Goal: Information Seeking & Learning: Compare options

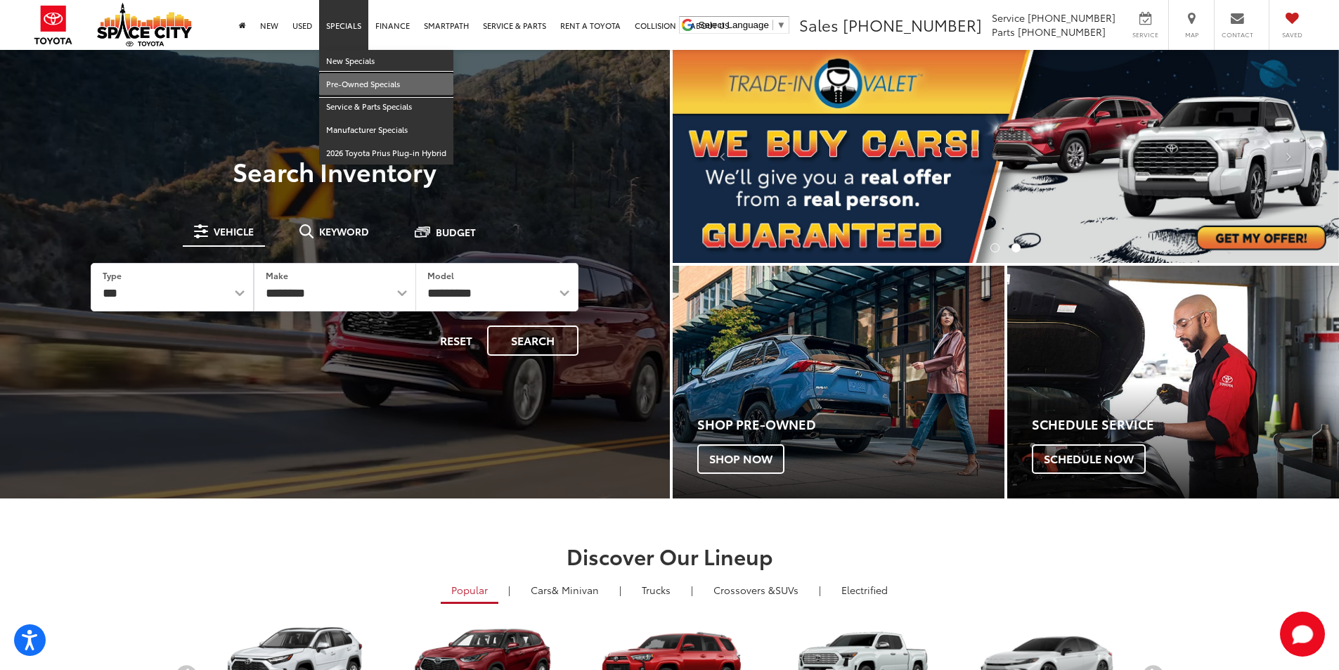
click at [368, 82] on link "Pre-Owned Specials" at bounding box center [386, 84] width 134 height 23
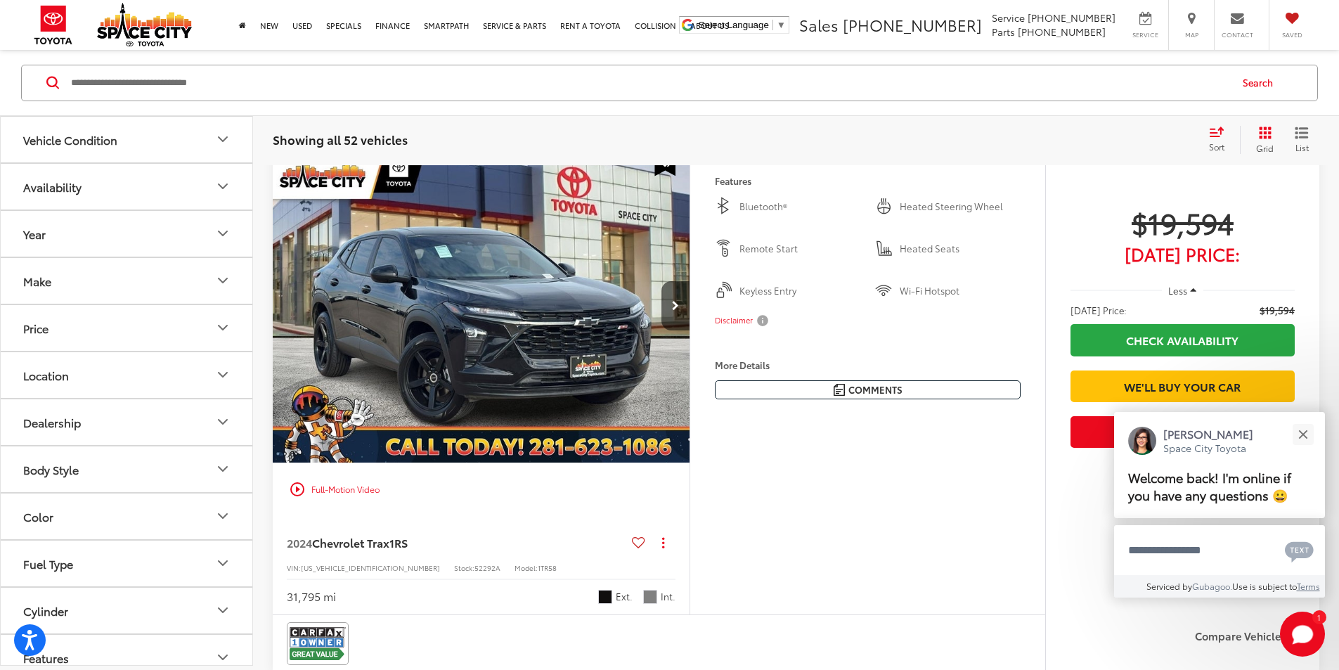
scroll to position [70, 0]
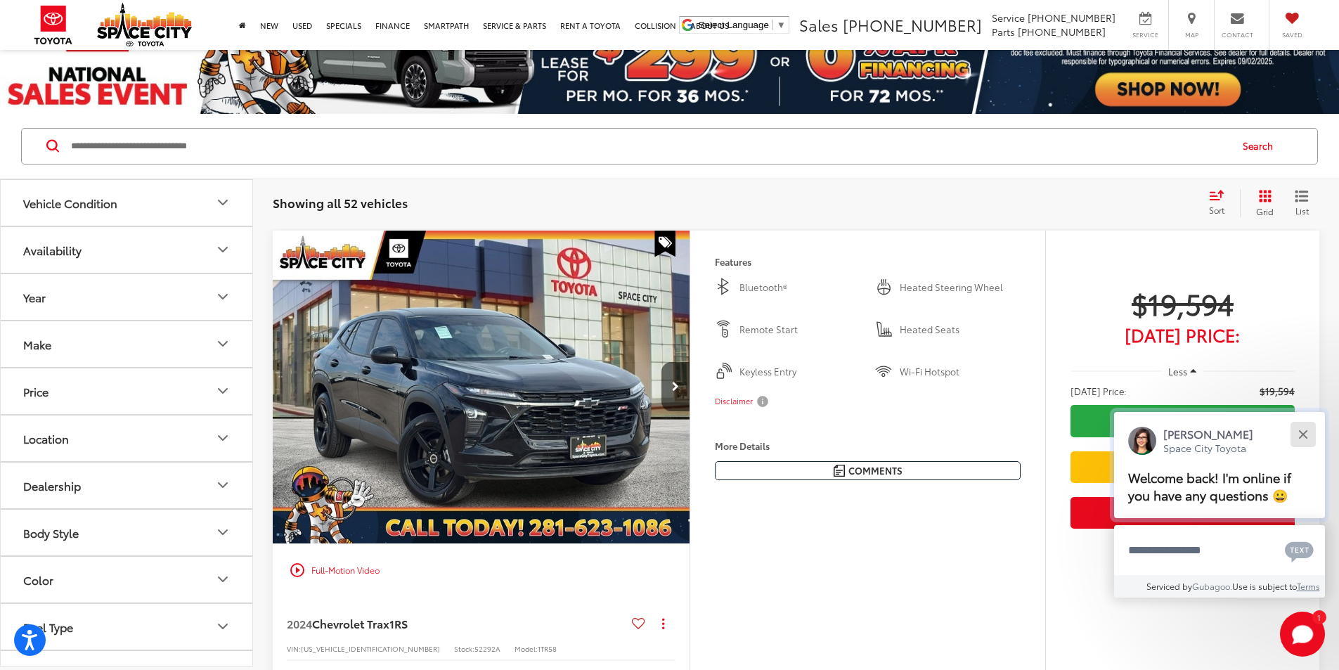
click at [1303, 437] on button "Close" at bounding box center [1303, 434] width 30 height 30
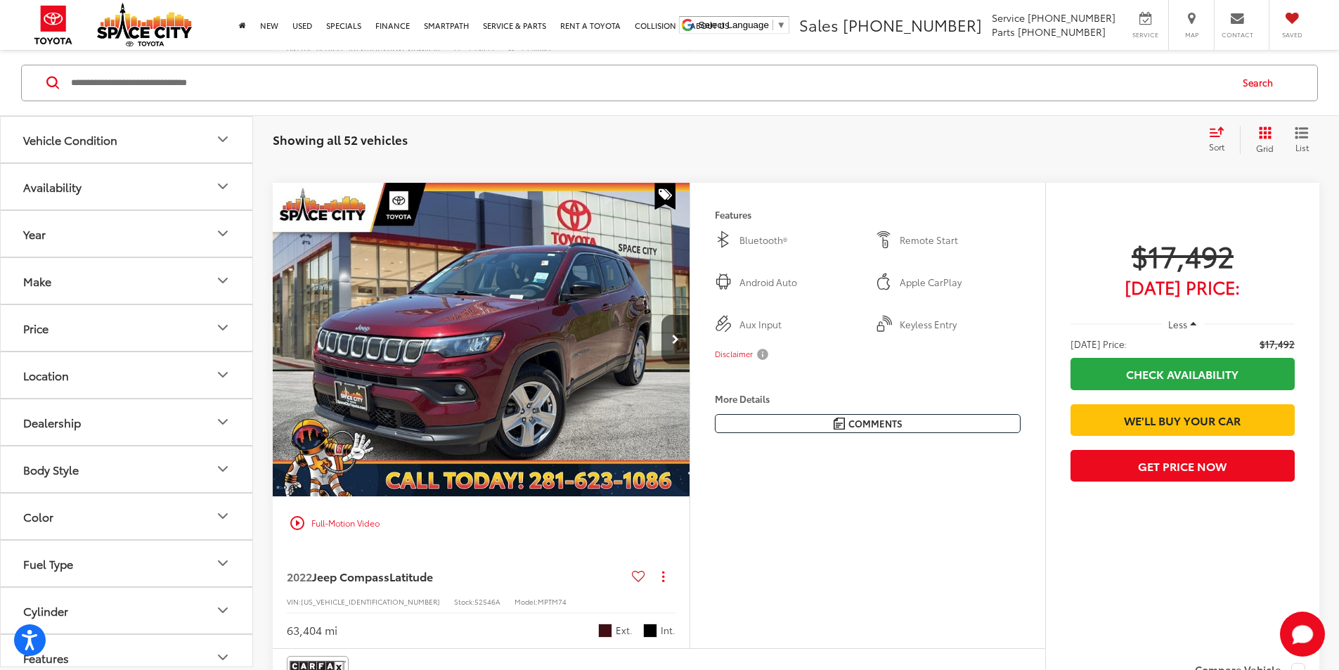
scroll to position [2601, 0]
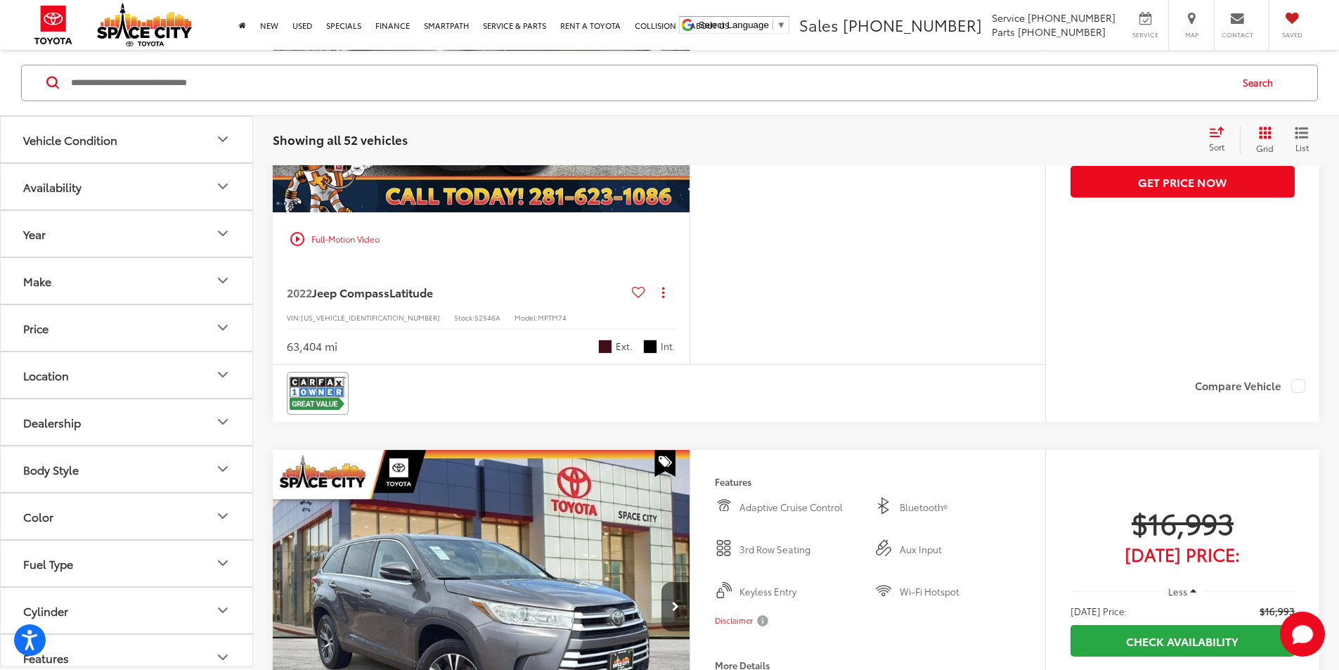
click at [205, 276] on button "Make" at bounding box center [127, 280] width 253 height 46
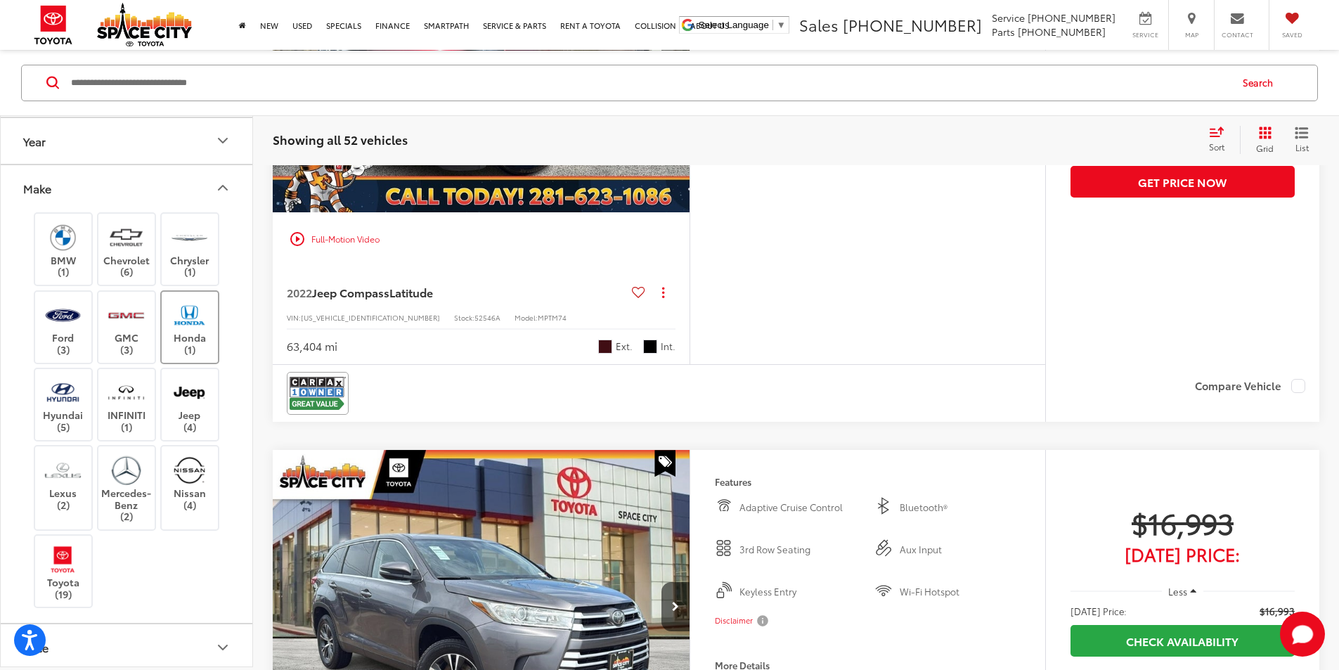
scroll to position [70, 0]
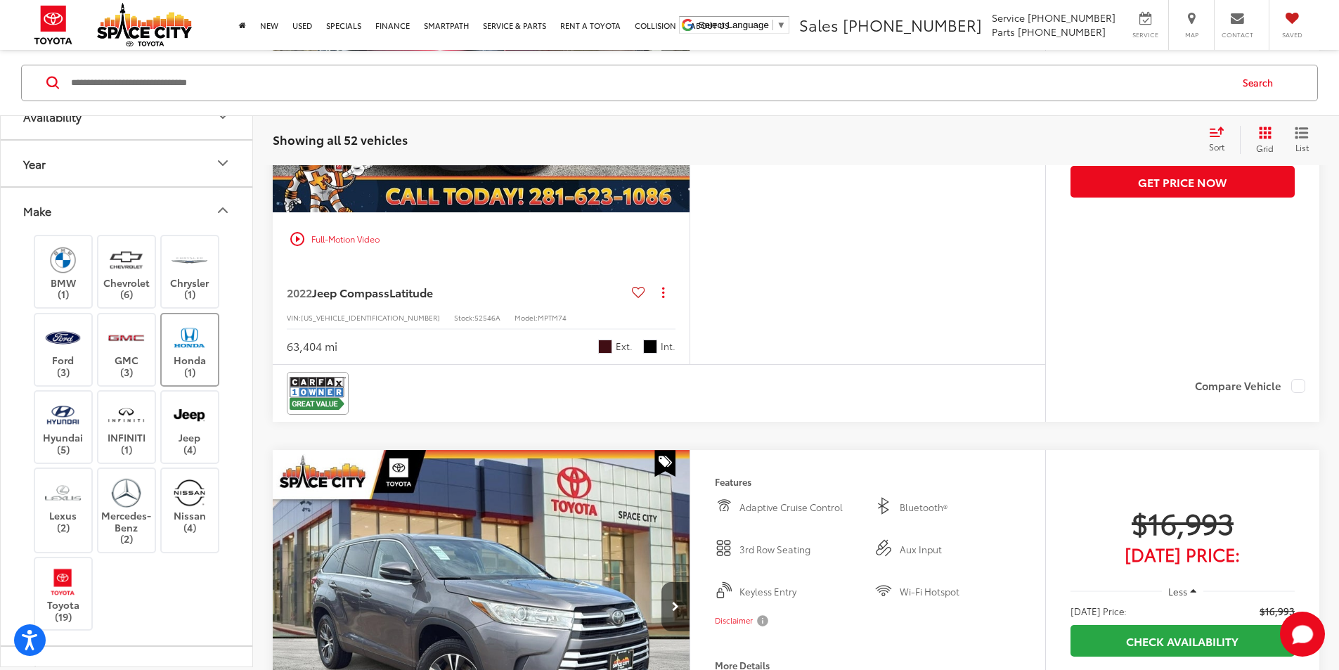
click at [193, 353] on label "Honda (1)" at bounding box center [190, 349] width 57 height 57
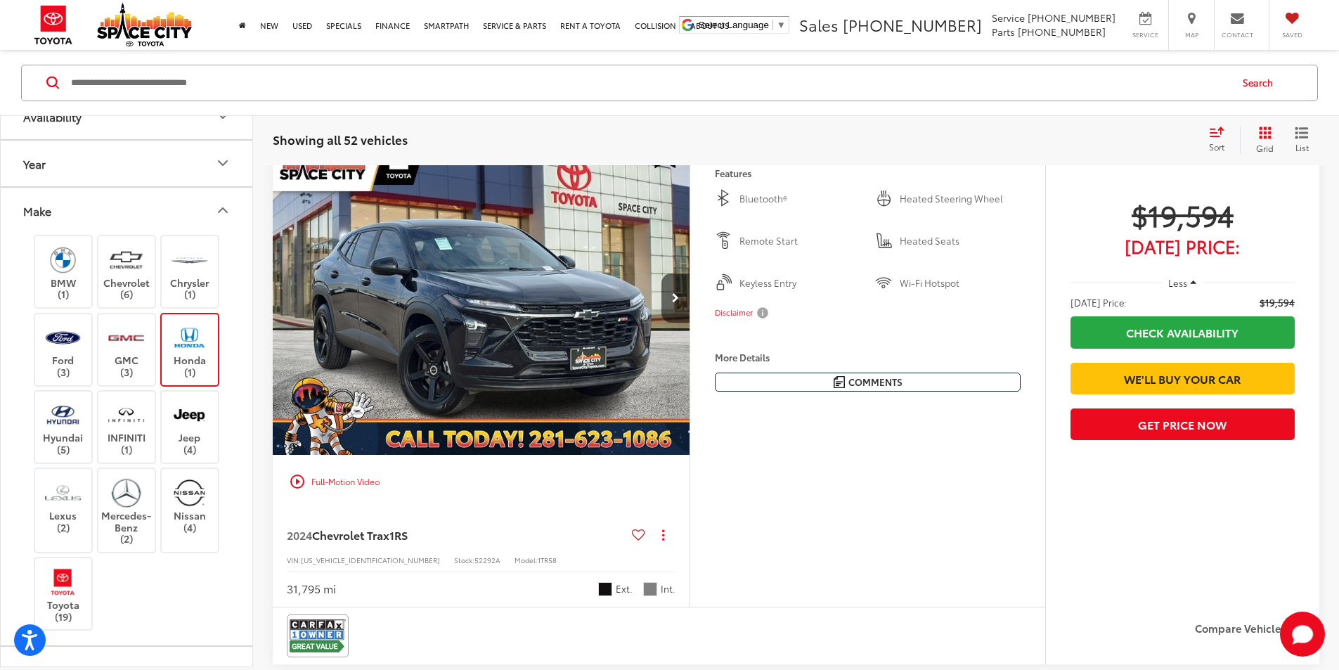
scroll to position [134, 0]
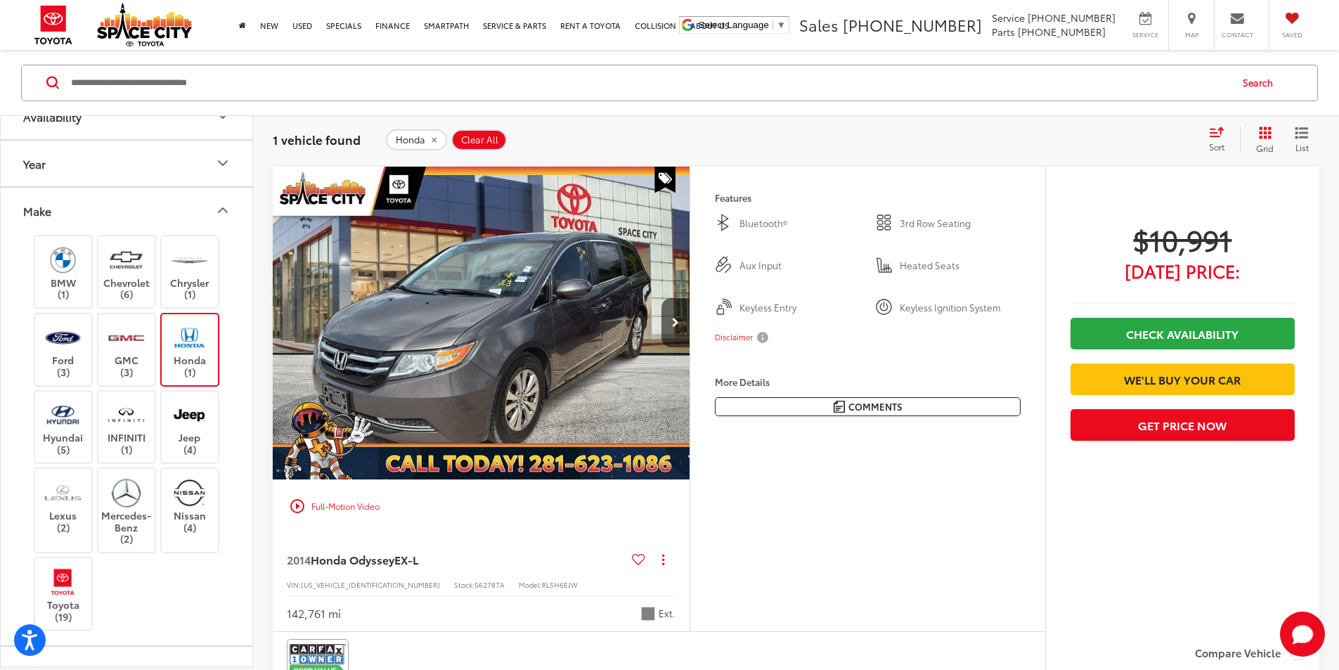
click at [193, 353] on label "Honda (1)" at bounding box center [190, 349] width 57 height 57
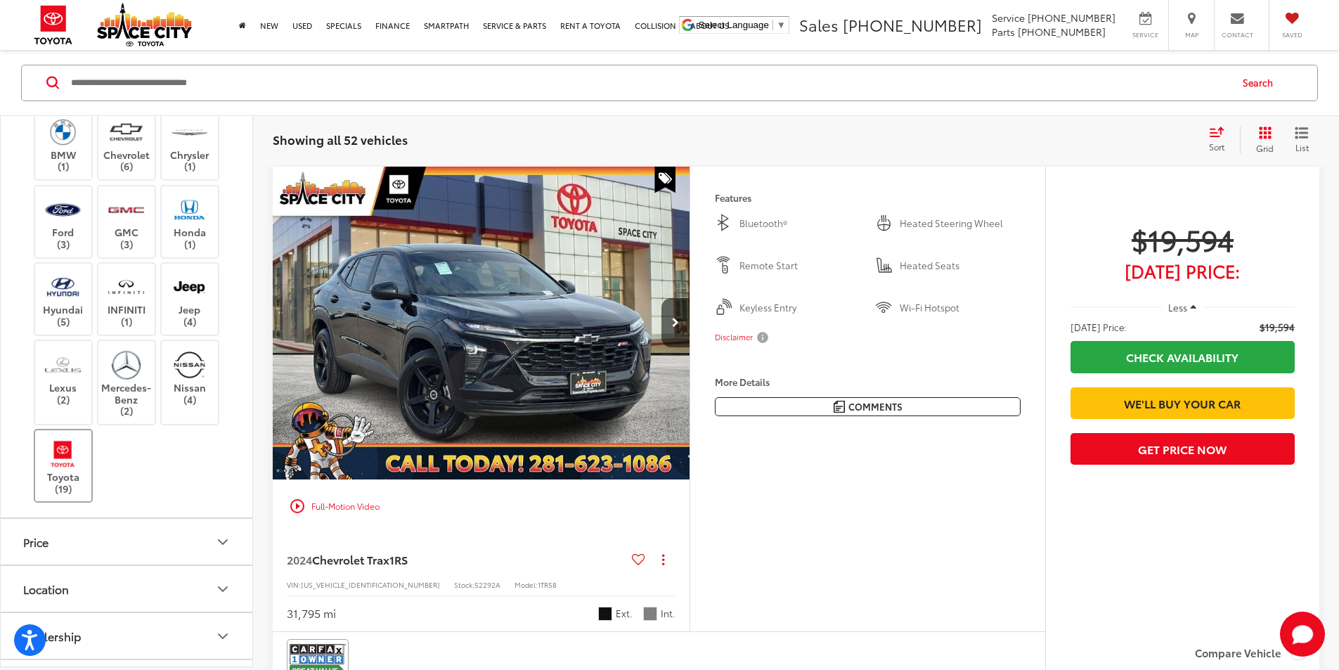
scroll to position [211, 0]
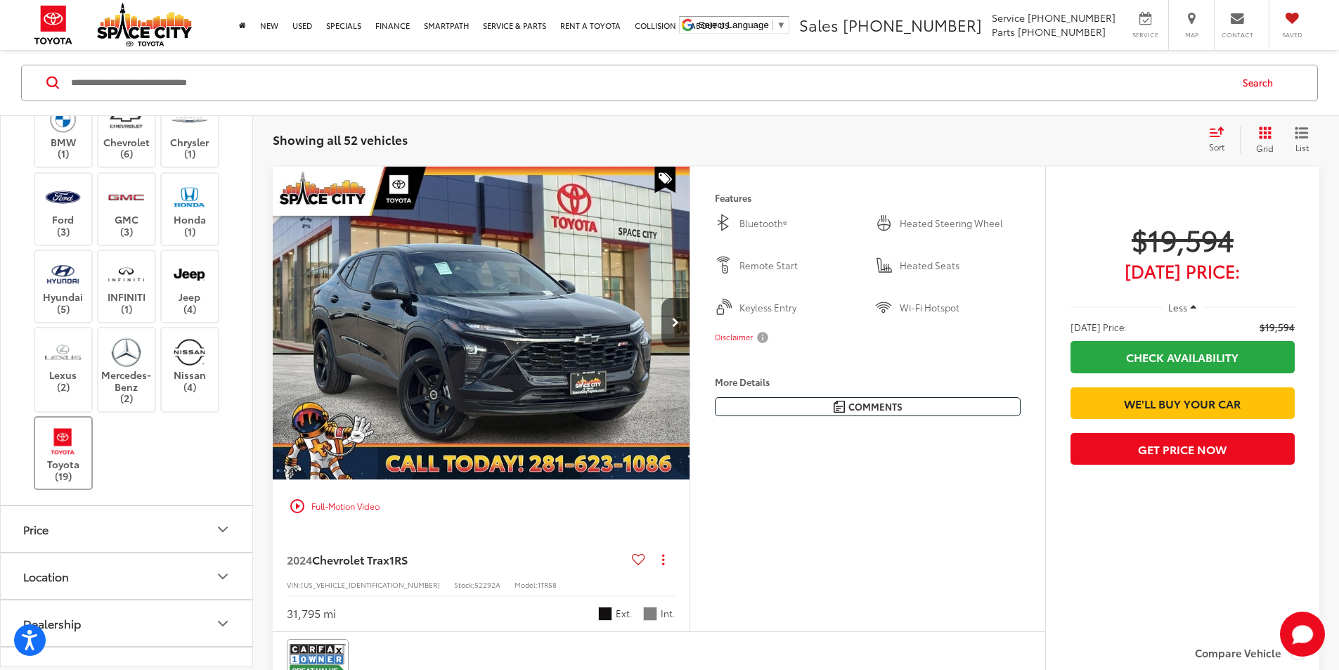
click at [64, 450] on img at bounding box center [63, 441] width 39 height 33
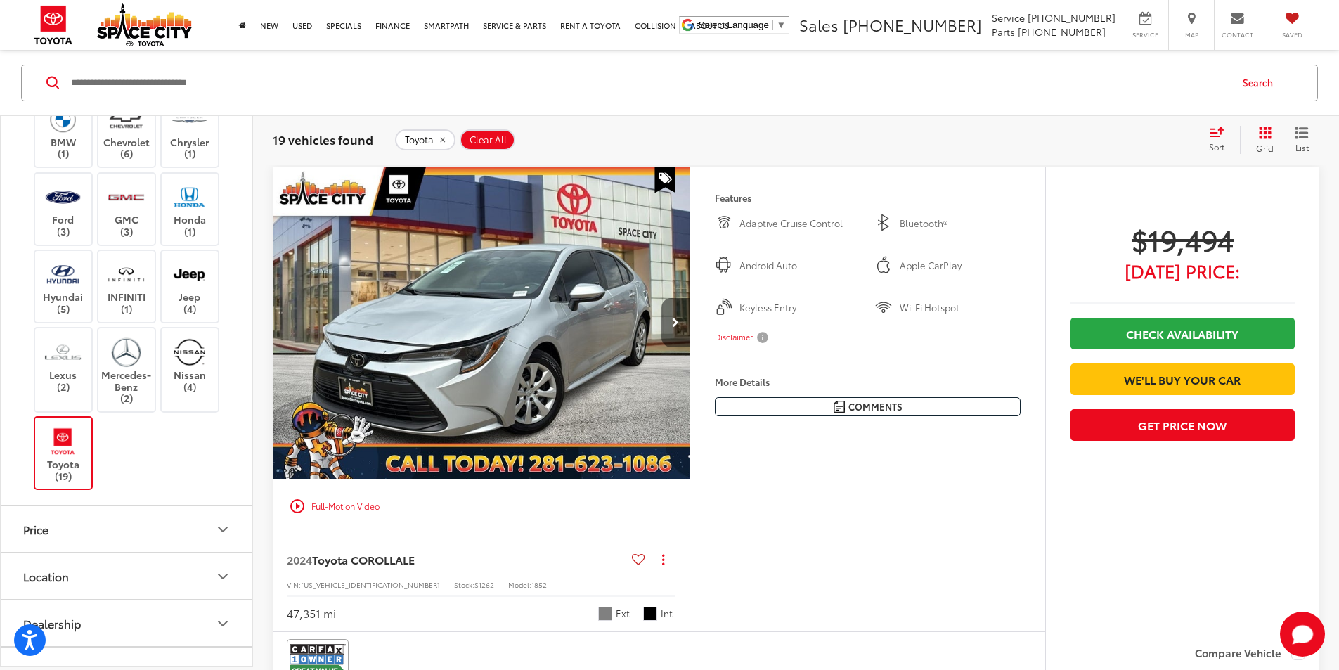
click at [690, 347] on button "Next image" at bounding box center [675, 322] width 28 height 49
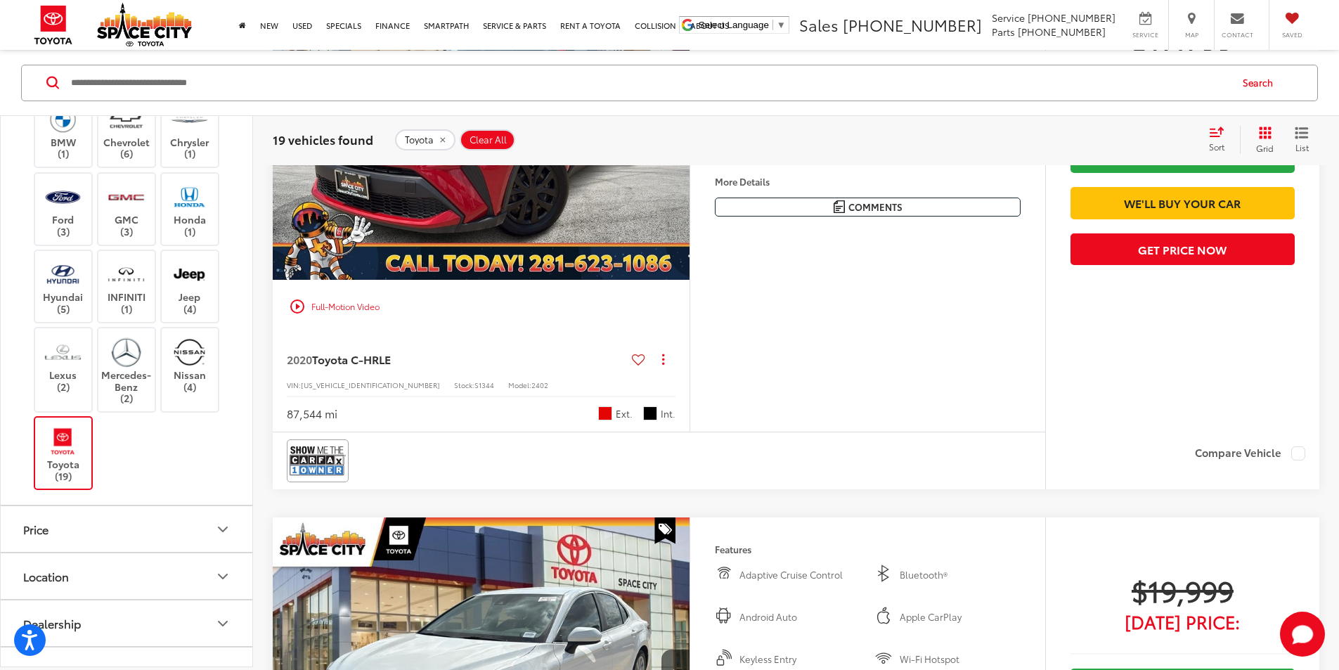
scroll to position [5266, 0]
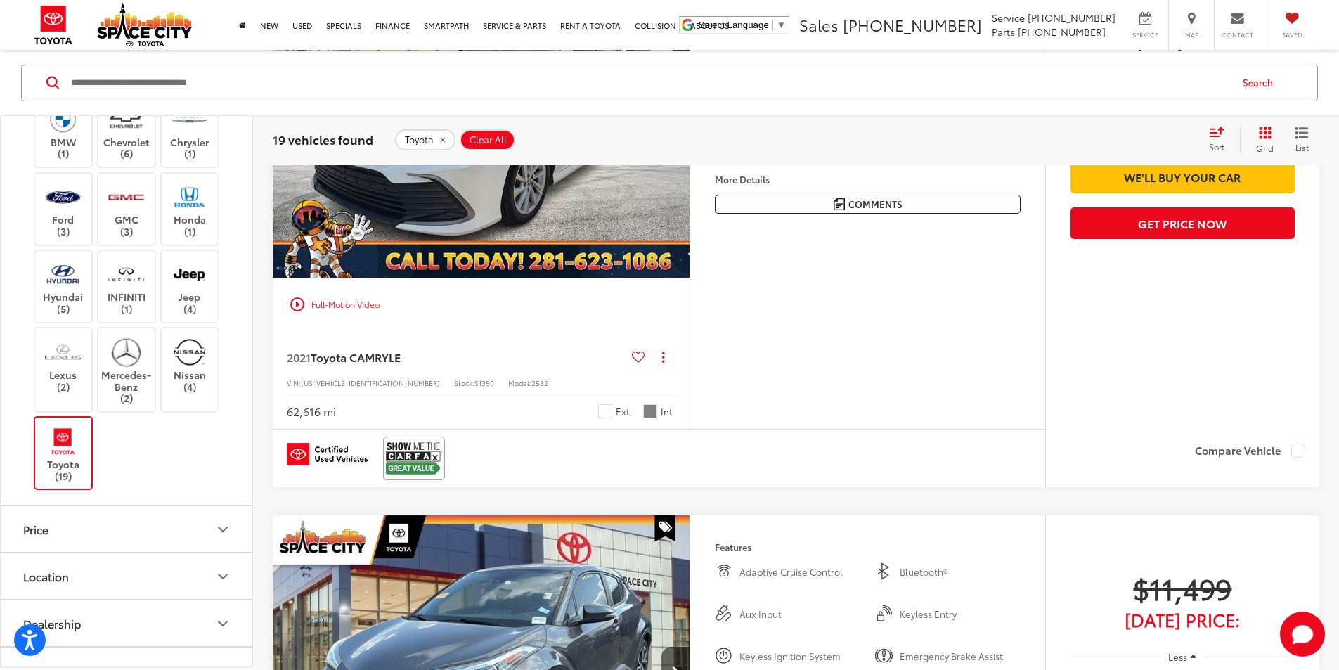
scroll to position [5828, 0]
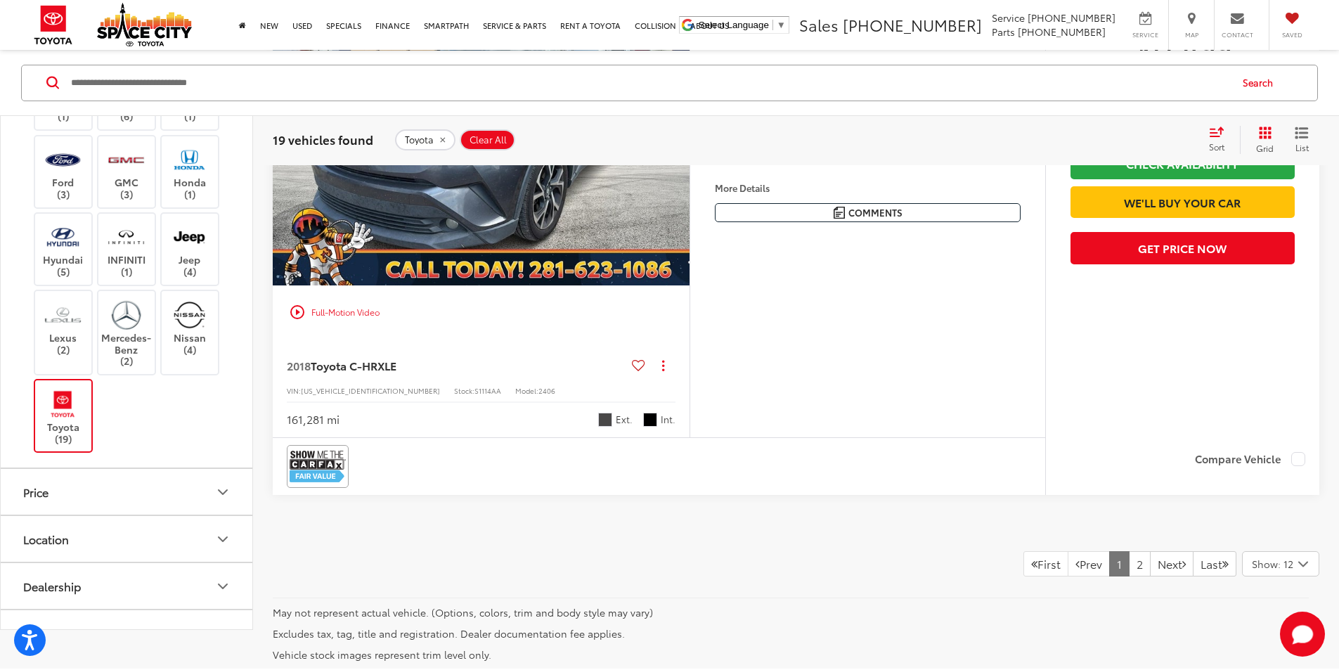
scroll to position [6531, 0]
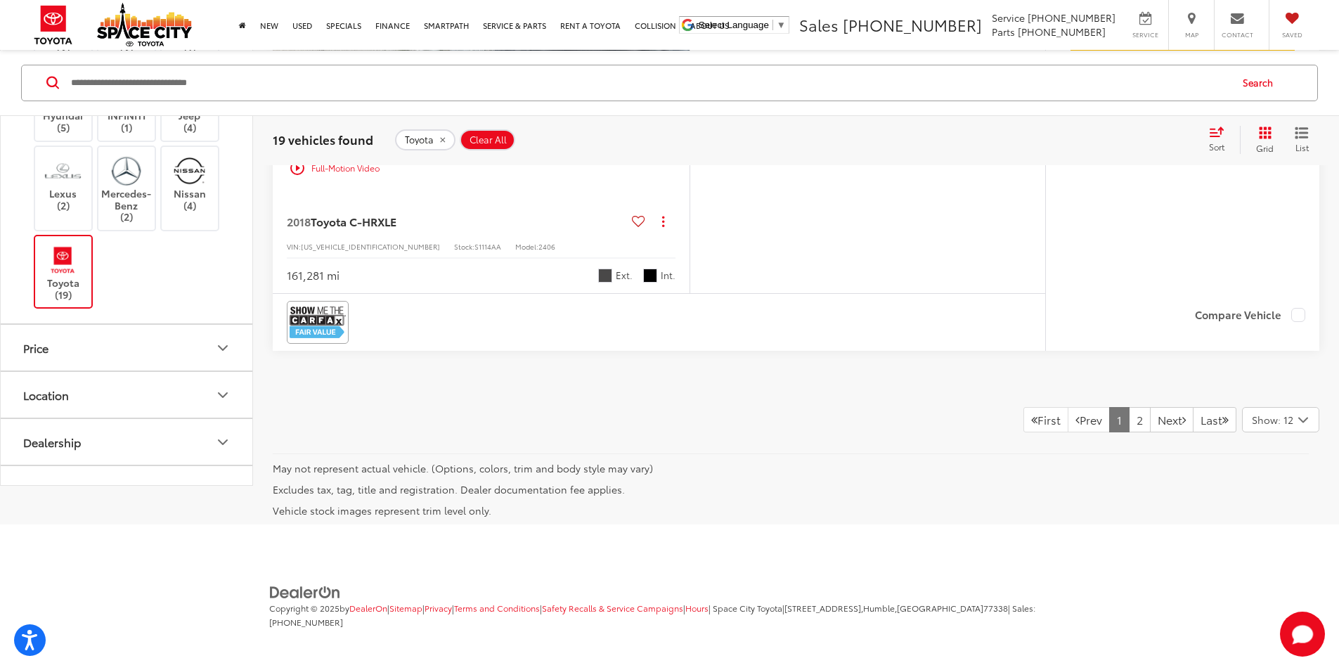
scroll to position [0, 533]
click at [1129, 420] on link "2" at bounding box center [1140, 419] width 22 height 25
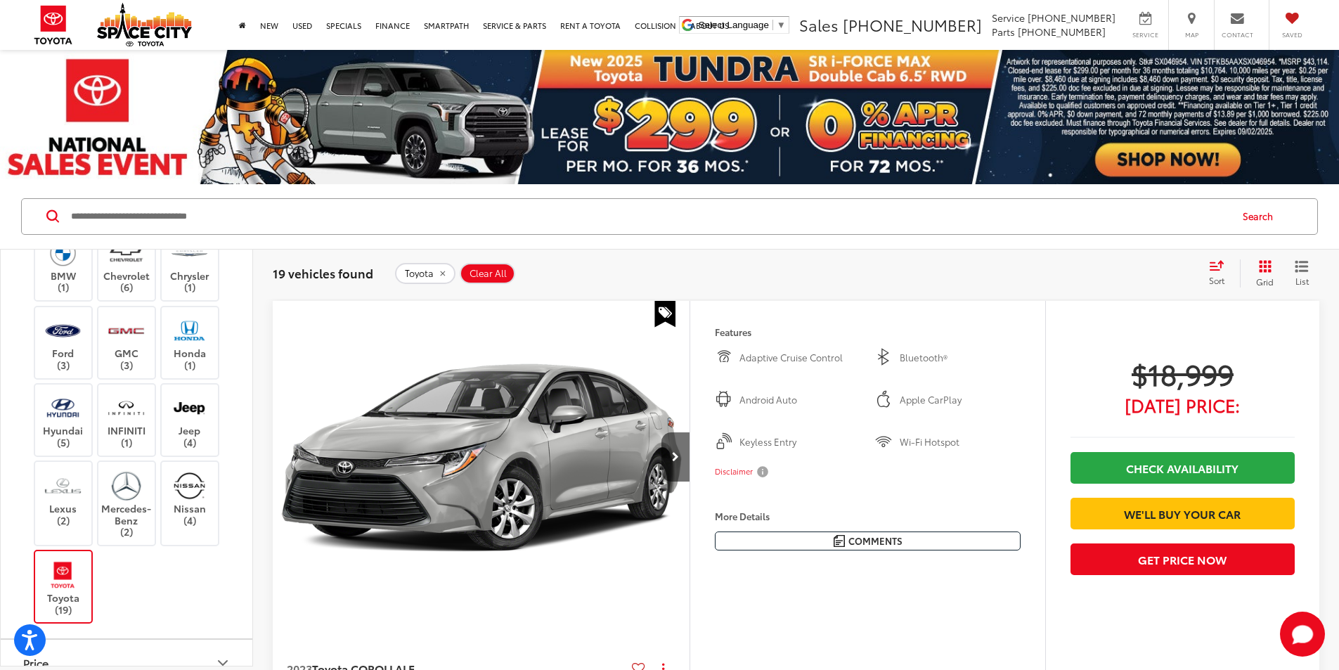
click at [483, 269] on span "Clear All" at bounding box center [488, 273] width 37 height 11
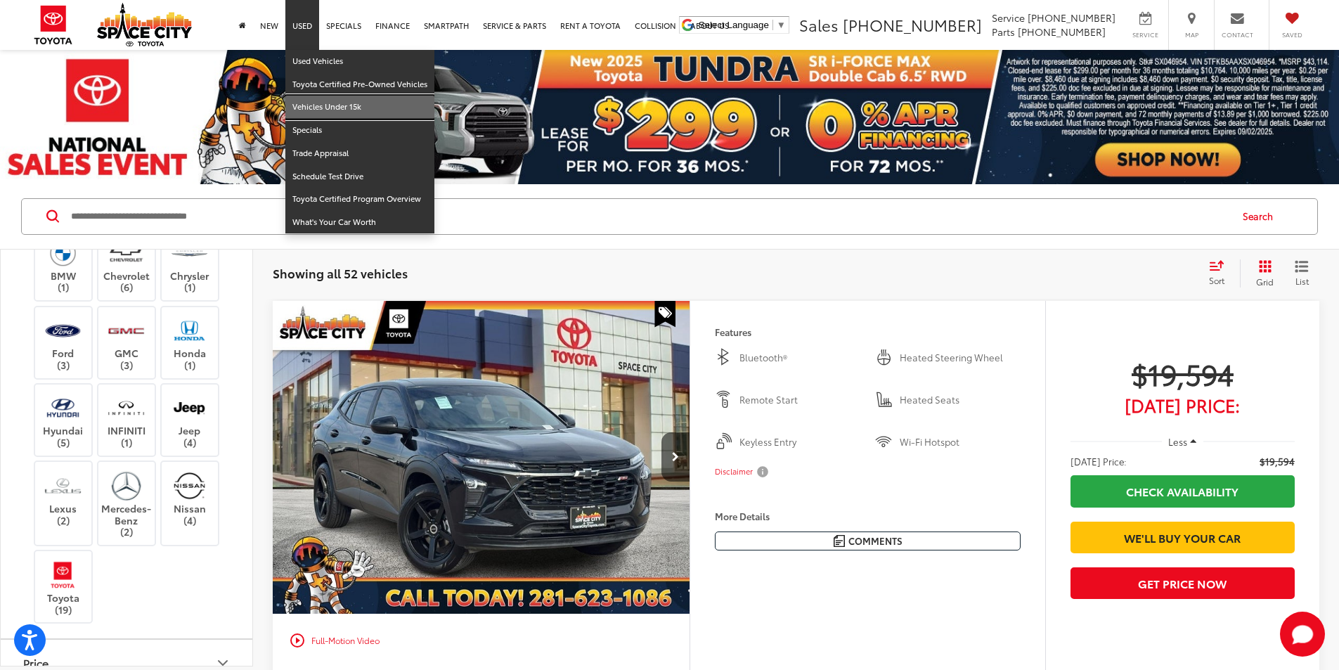
click at [323, 107] on link "Vehicles Under 15k" at bounding box center [359, 107] width 149 height 23
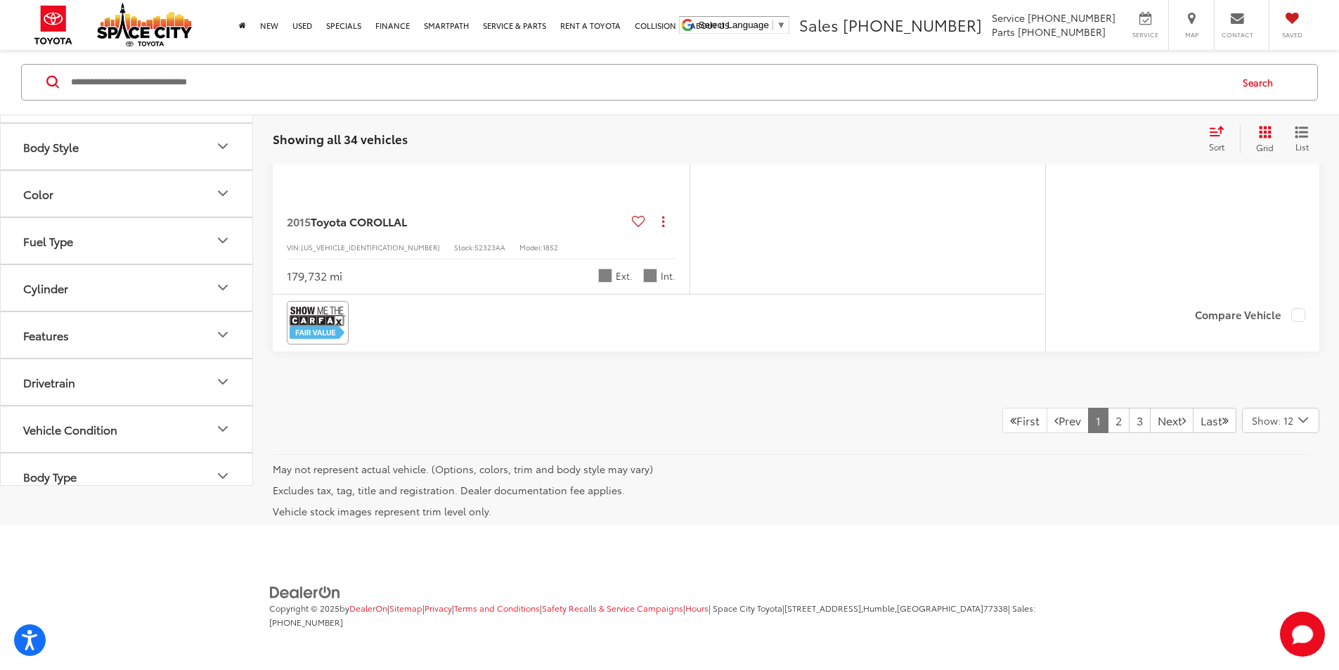
scroll to position [7358, 0]
click at [1109, 418] on link "2" at bounding box center [1119, 420] width 22 height 25
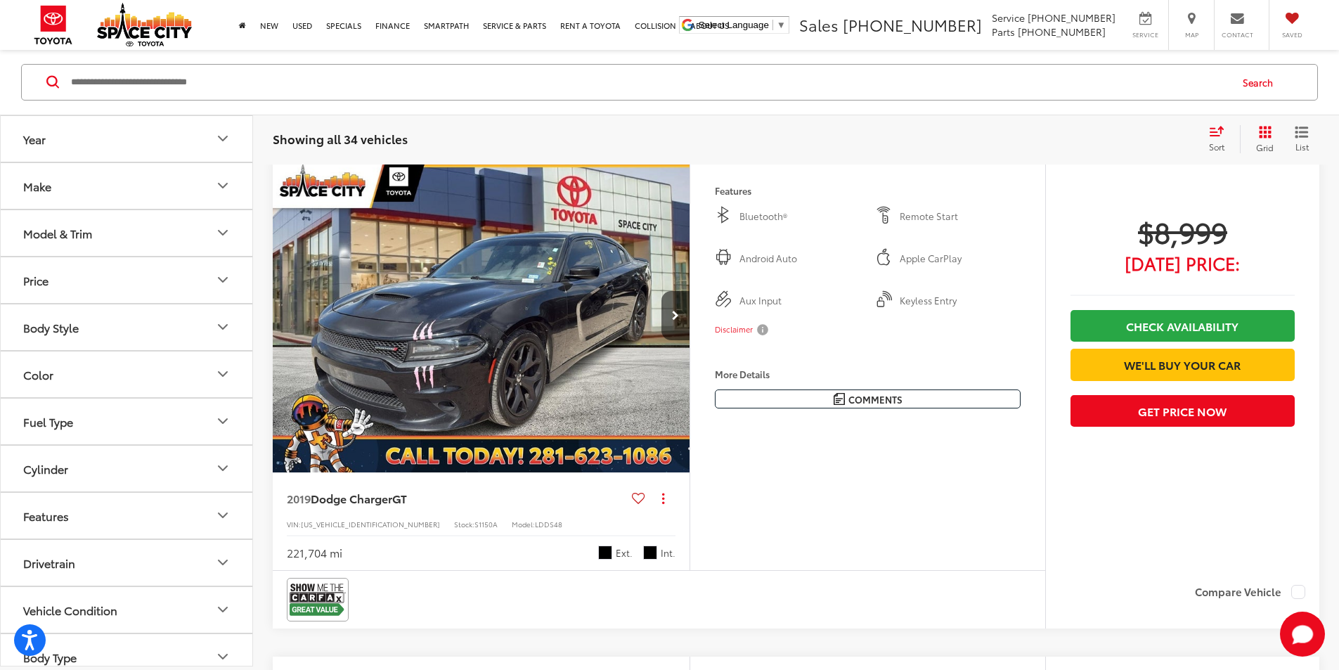
scroll to position [293, 0]
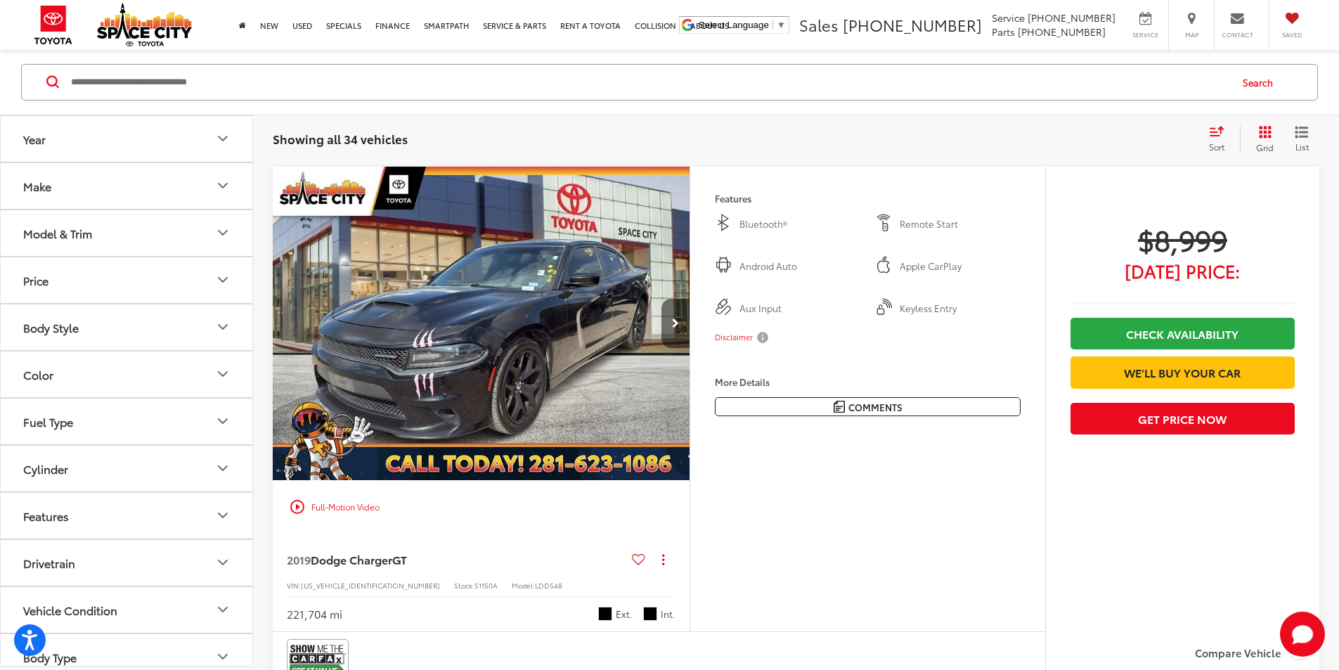
click at [690, 348] on button "Next image" at bounding box center [675, 323] width 28 height 49
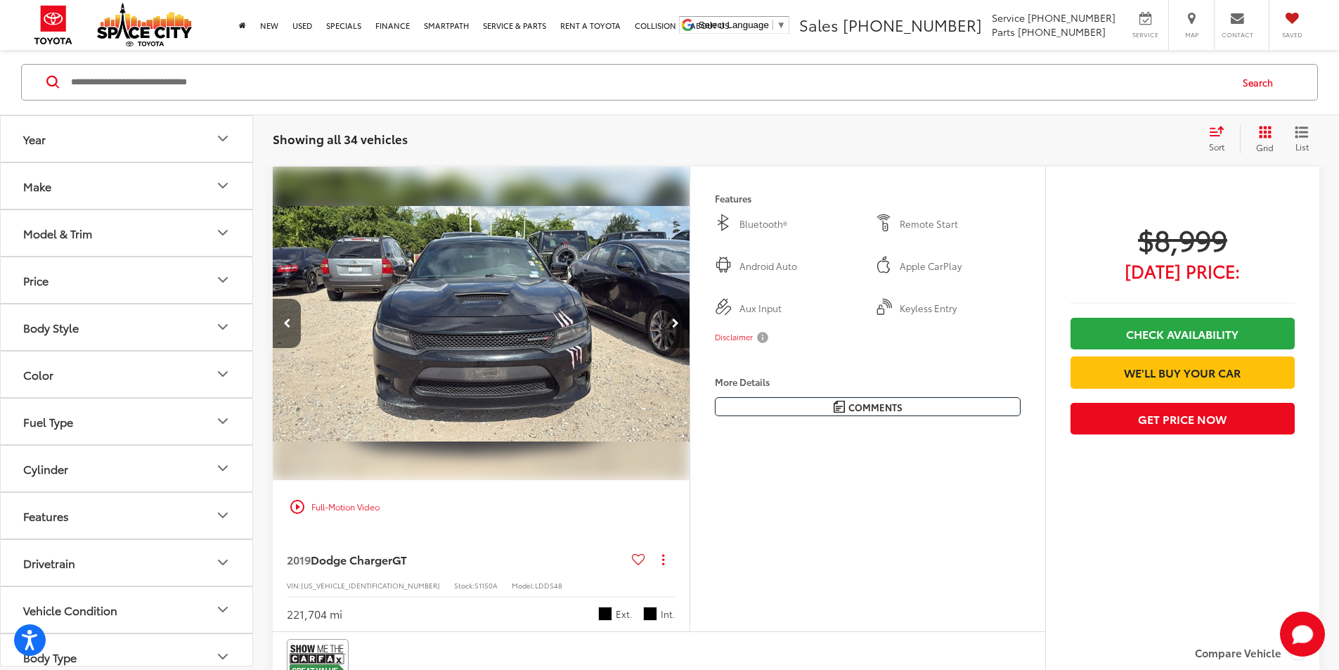
scroll to position [0, 533]
click at [690, 348] on button "Next image" at bounding box center [675, 323] width 28 height 49
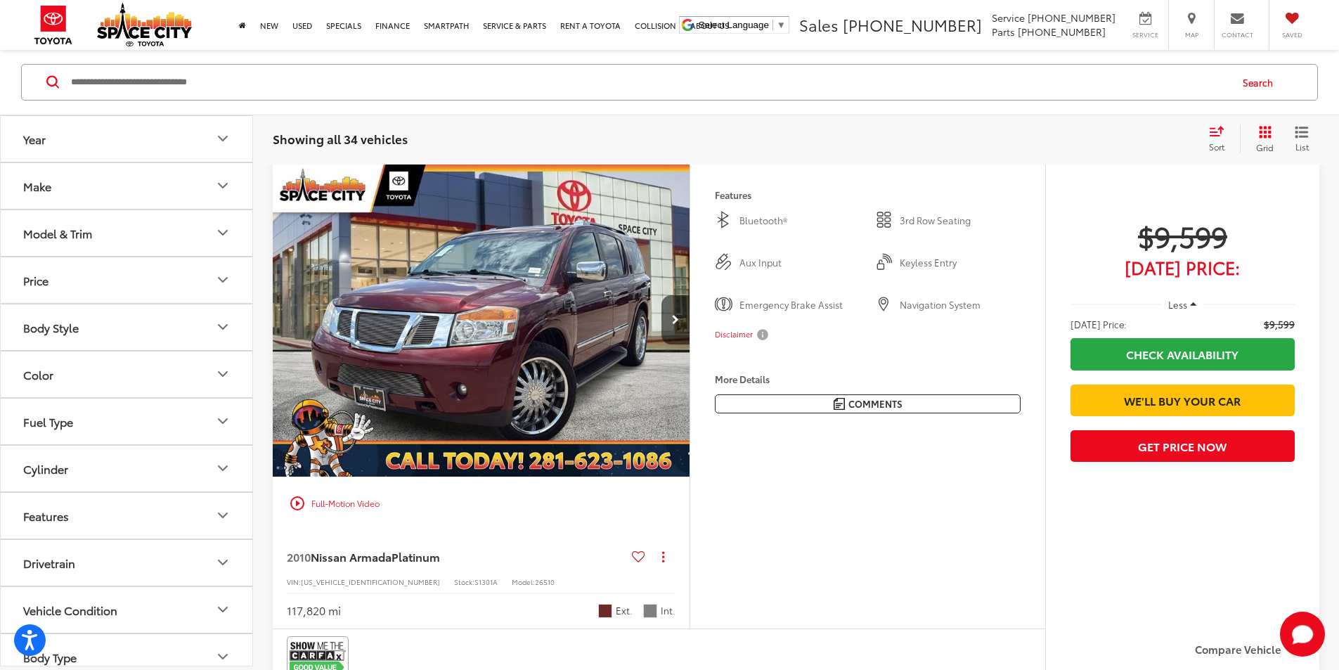
scroll to position [1488, 0]
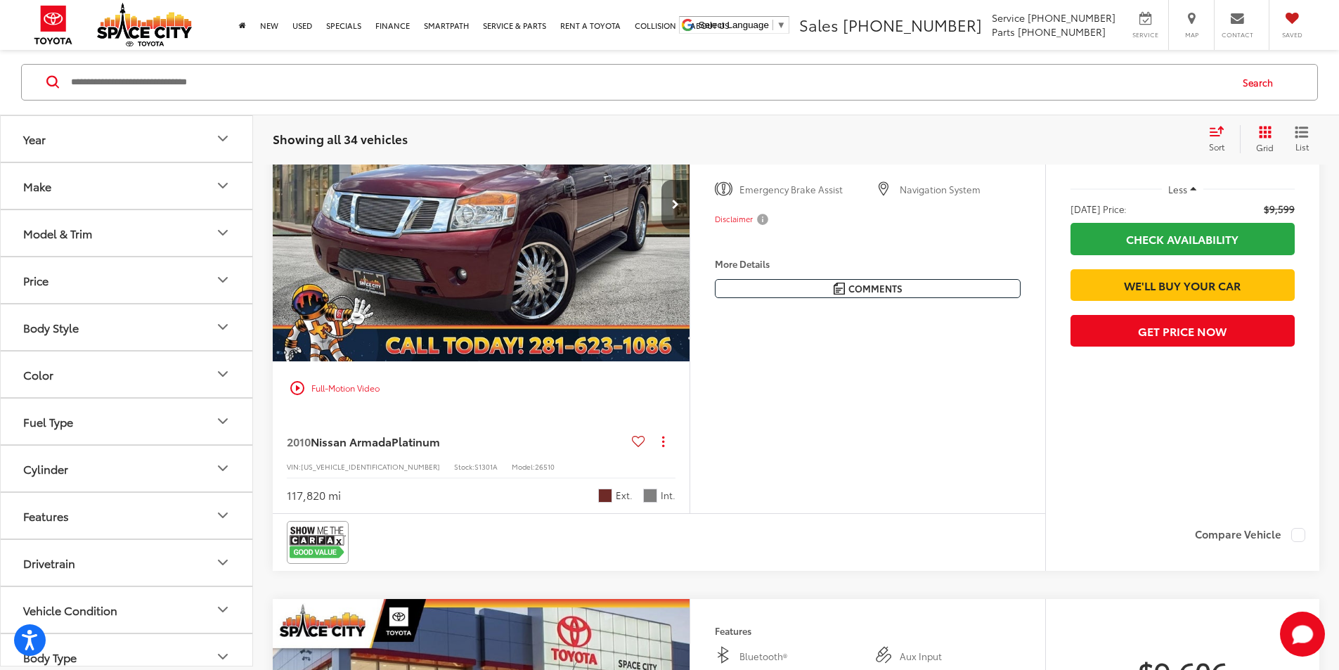
click at [690, 229] on button "Next image" at bounding box center [675, 204] width 28 height 49
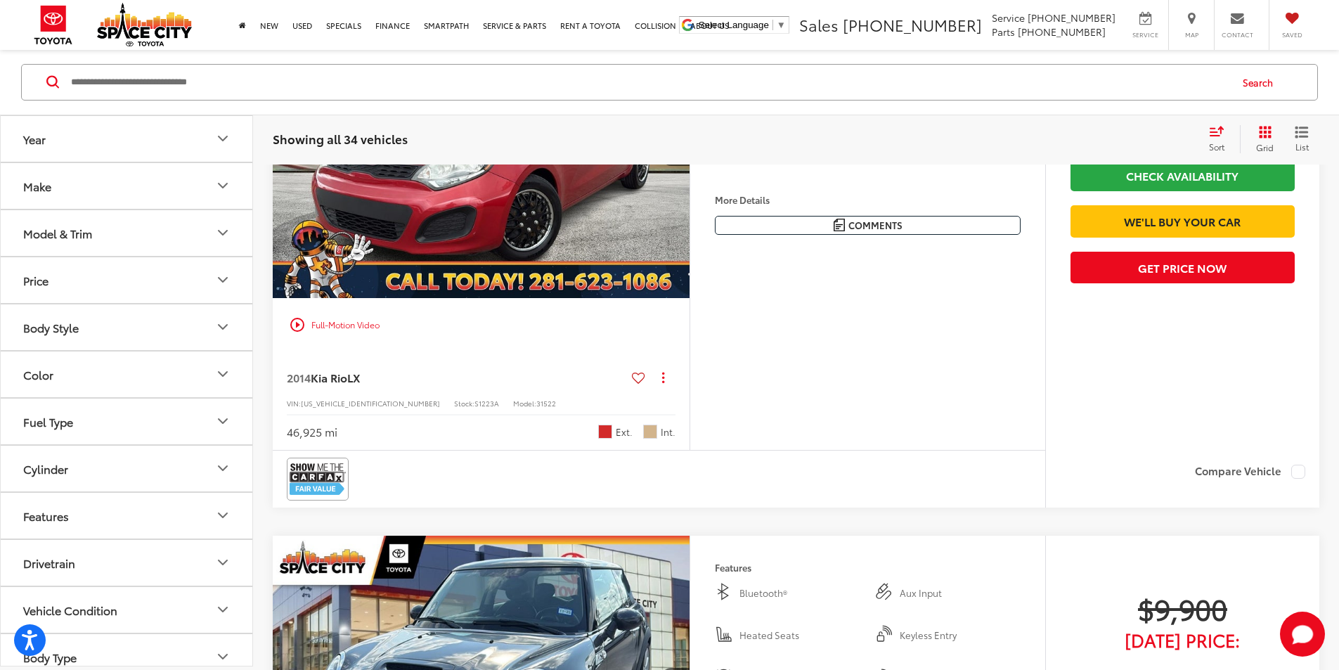
scroll to position [2261, 0]
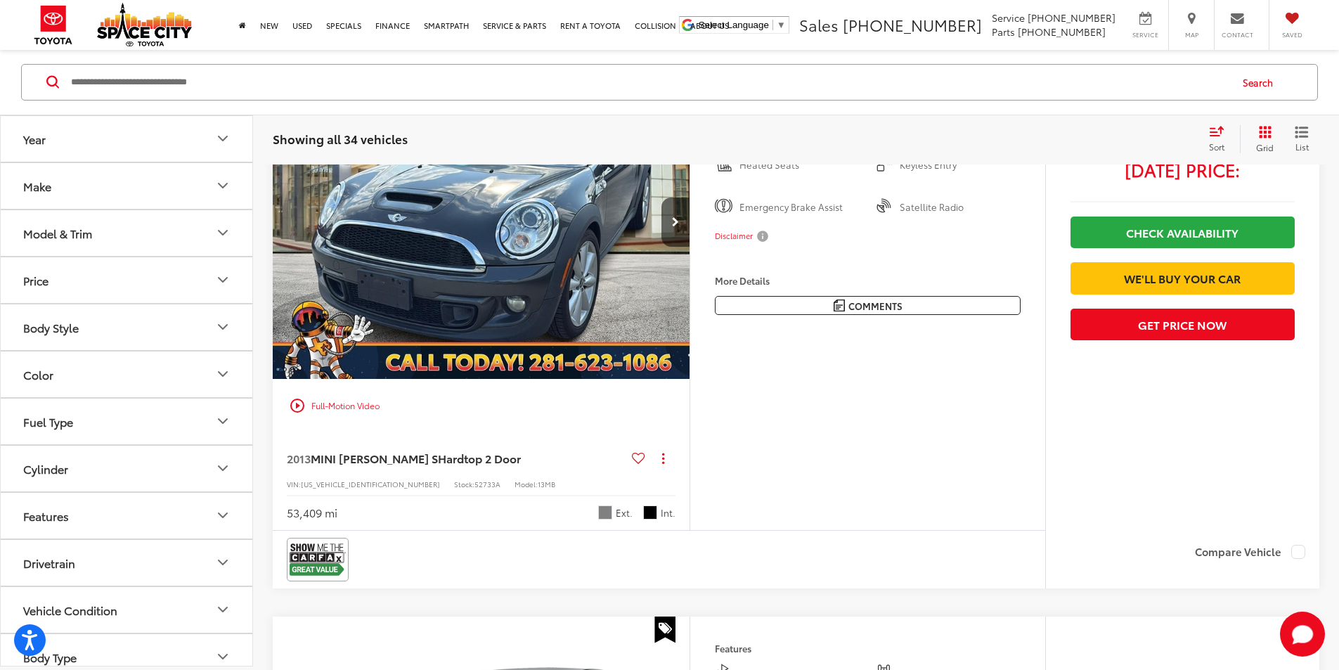
scroll to position [2824, 0]
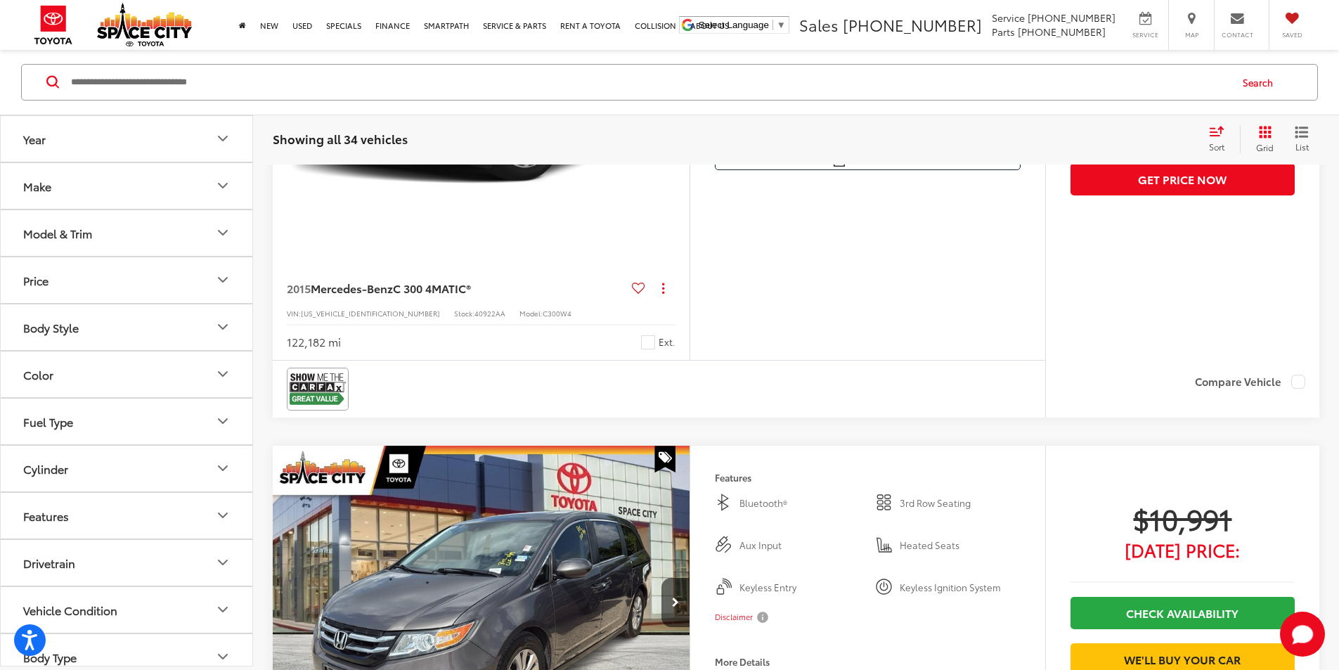
scroll to position [3386, 0]
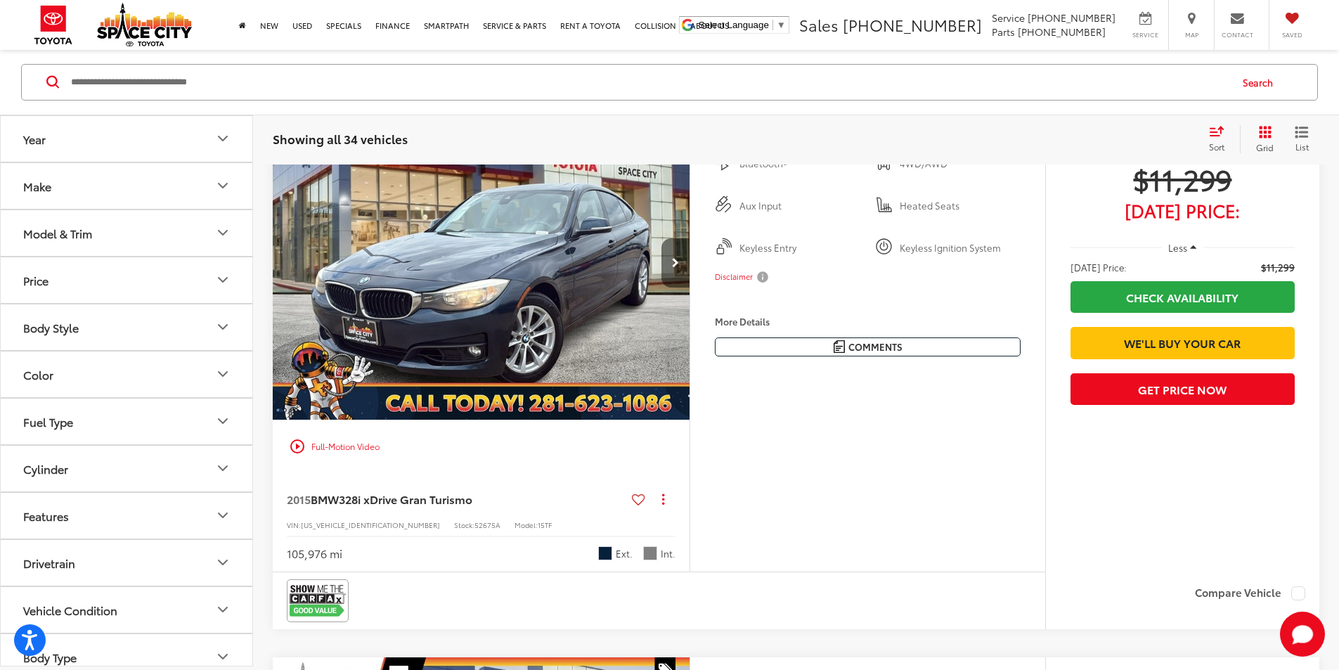
scroll to position [4651, 0]
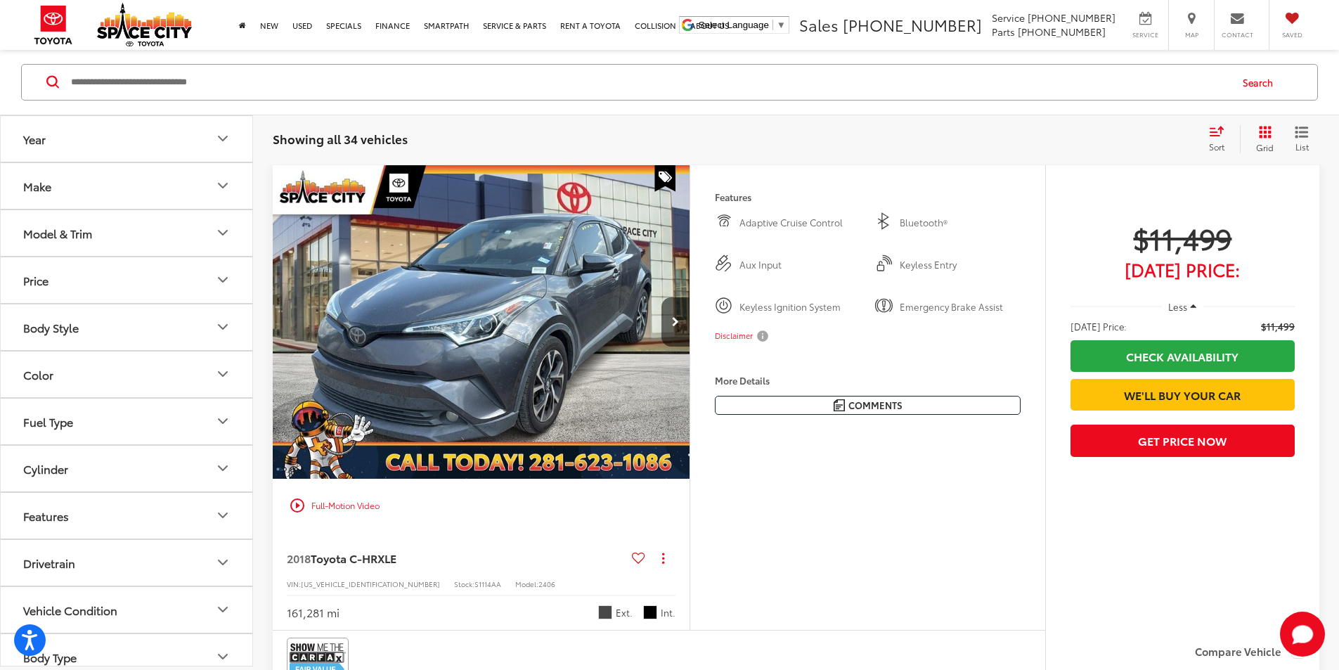
scroll to position [0, 2665]
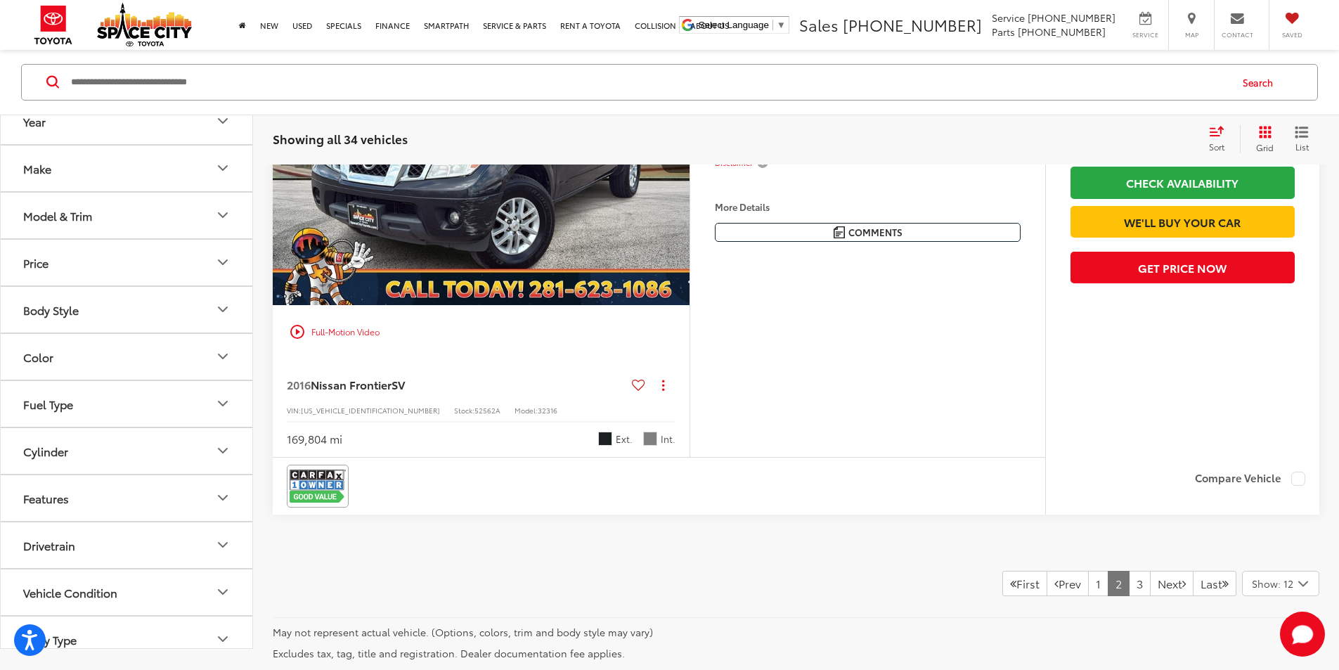
scroll to position [6501, 0]
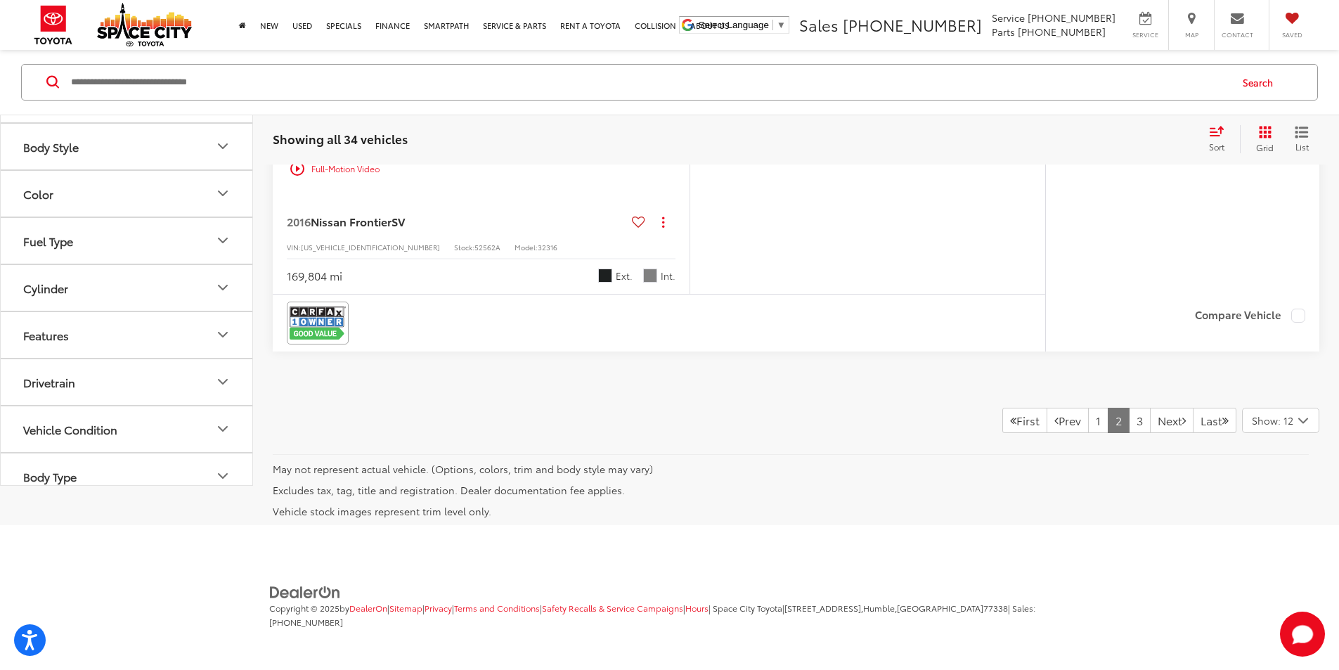
scroll to position [7639, 0]
click at [1129, 424] on link "3" at bounding box center [1140, 420] width 22 height 25
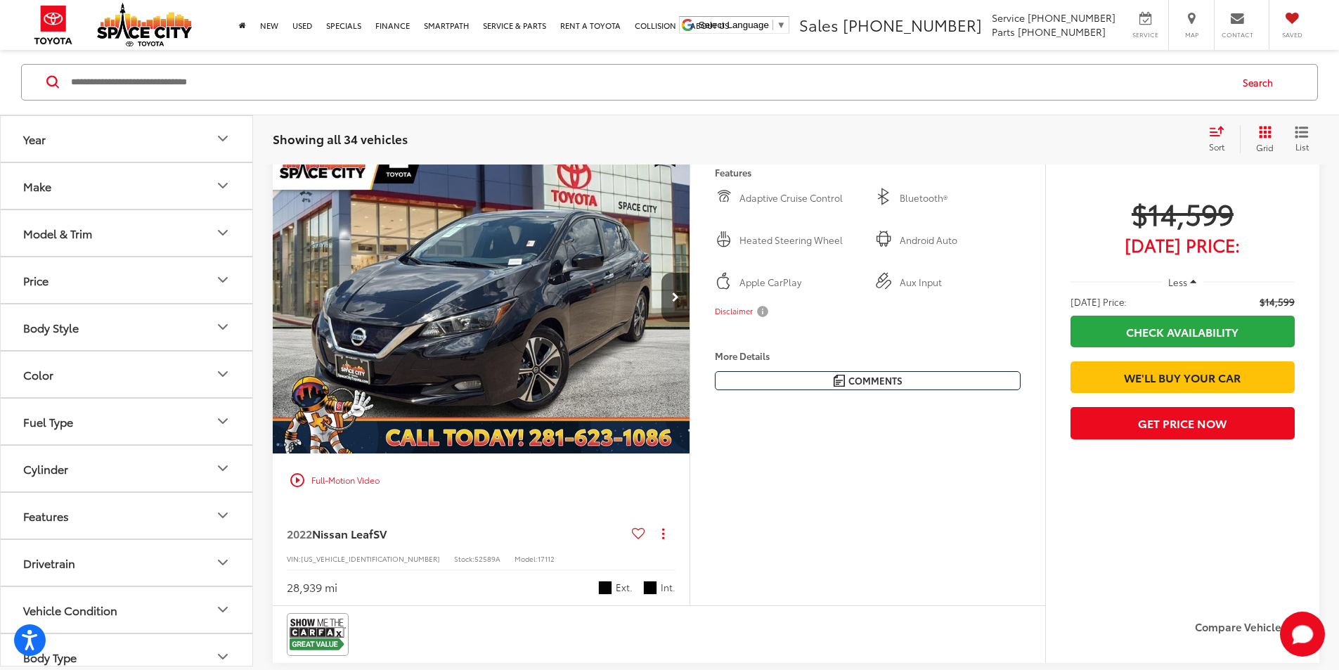
scroll to position [2753, 0]
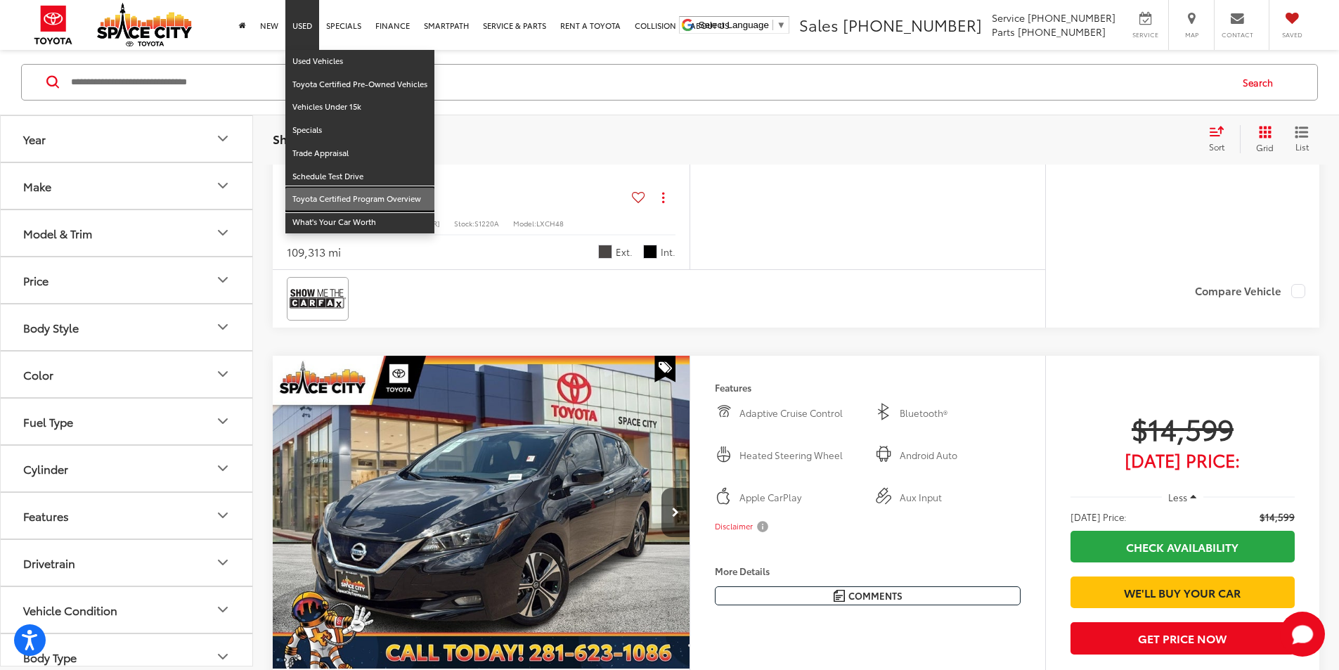
click at [392, 196] on link "Toyota Certified Program Overview" at bounding box center [359, 199] width 149 height 23
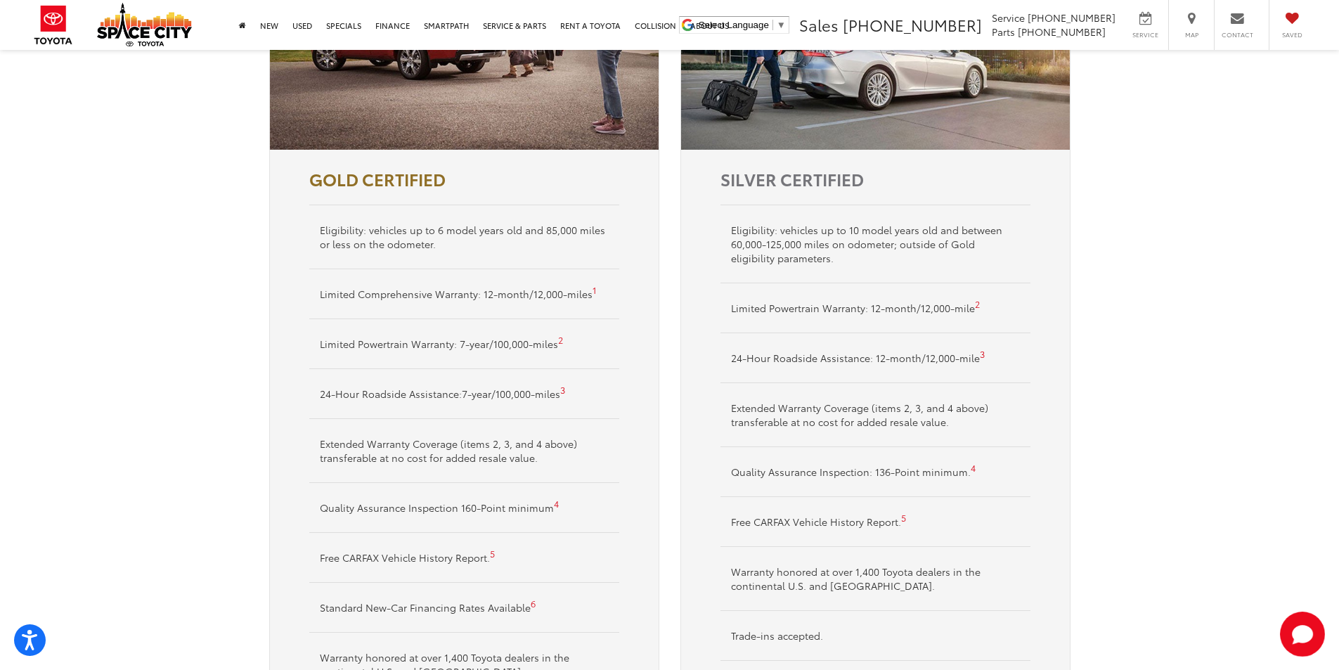
scroll to position [1087, 0]
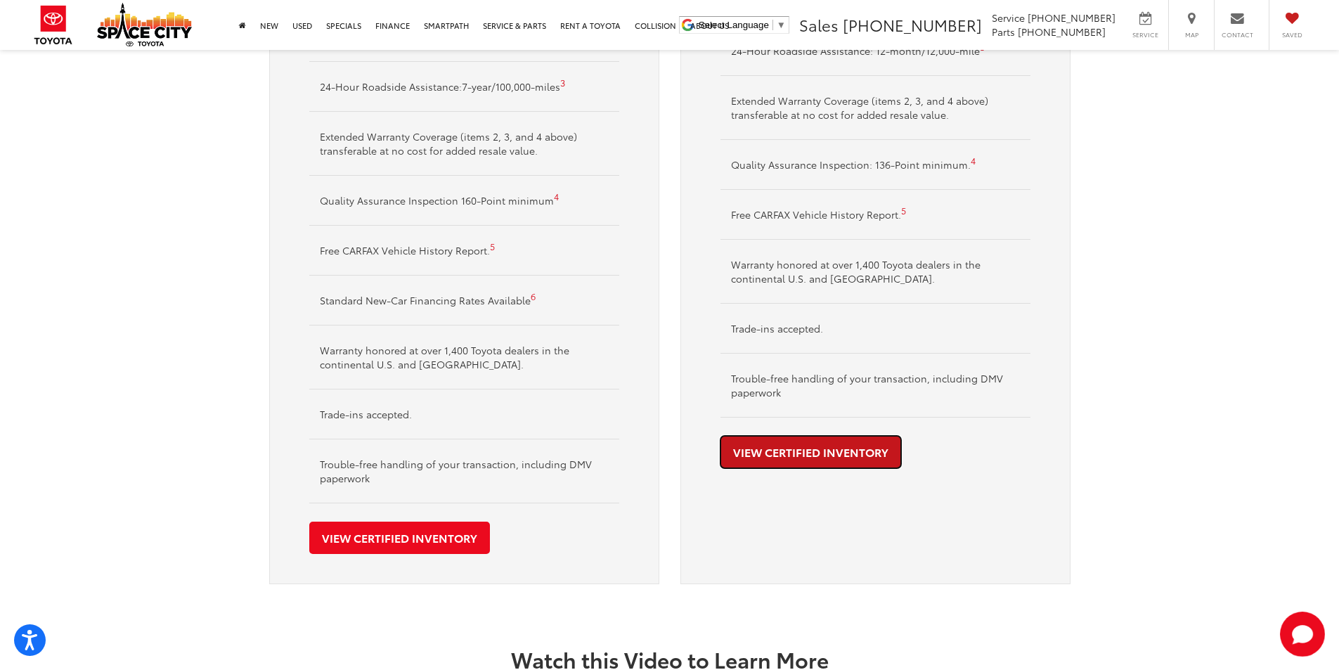
click at [808, 463] on link "View Certified Inventory" at bounding box center [810, 452] width 181 height 32
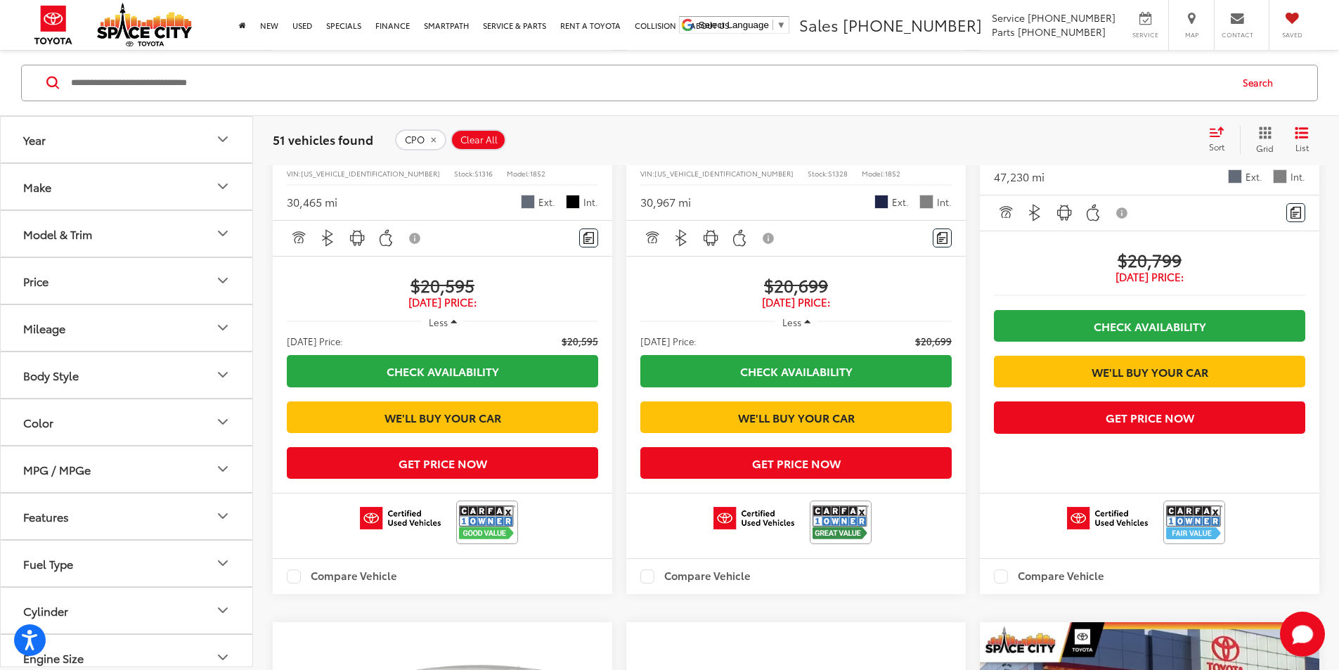
scroll to position [1898, 0]
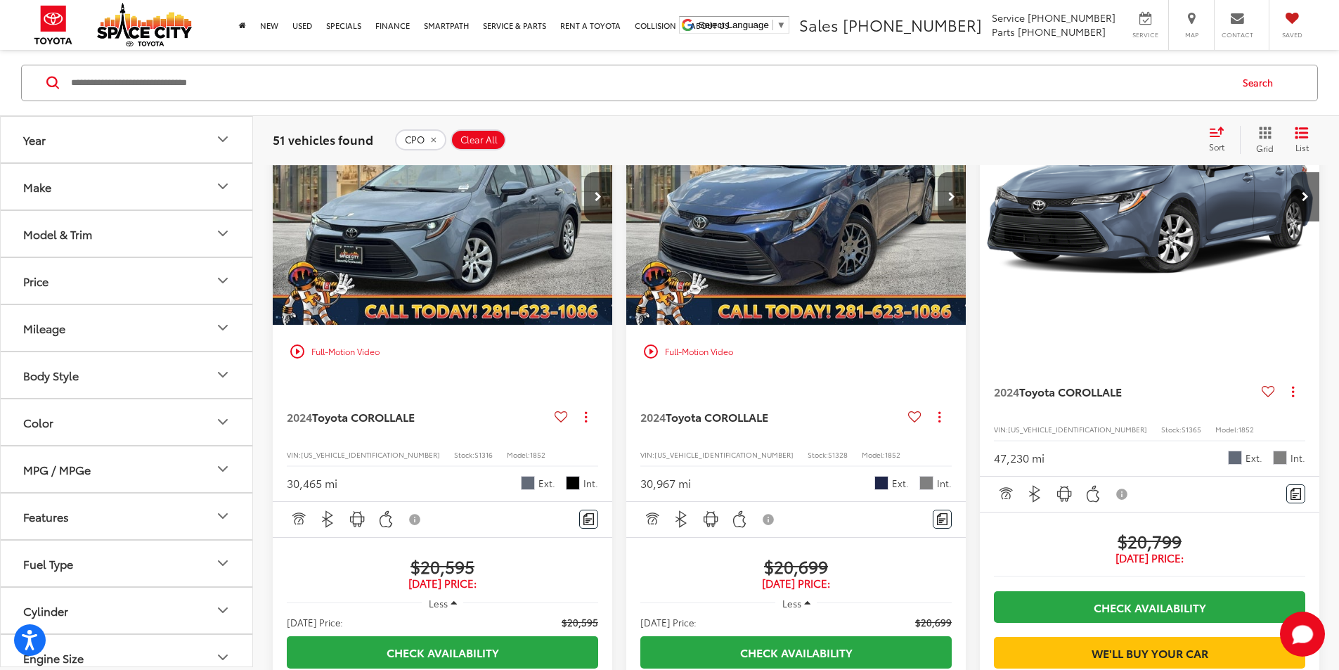
click at [219, 225] on button "Model & Trim" at bounding box center [127, 233] width 253 height 46
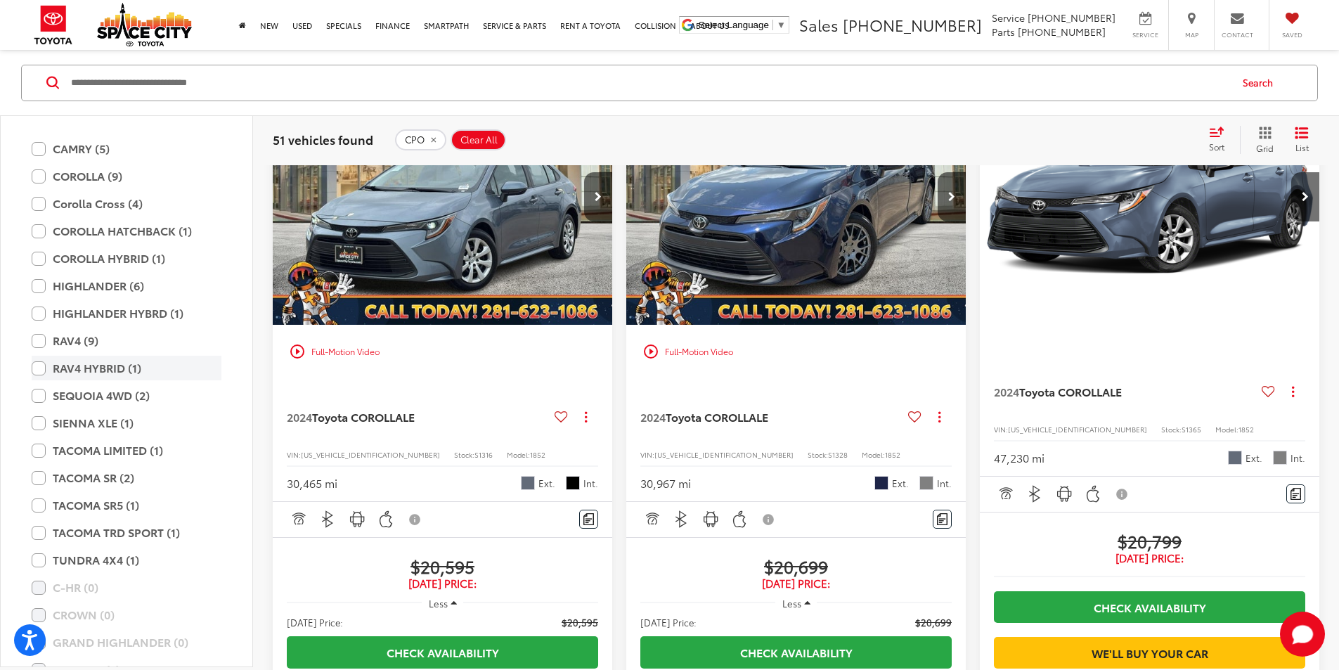
scroll to position [211, 0]
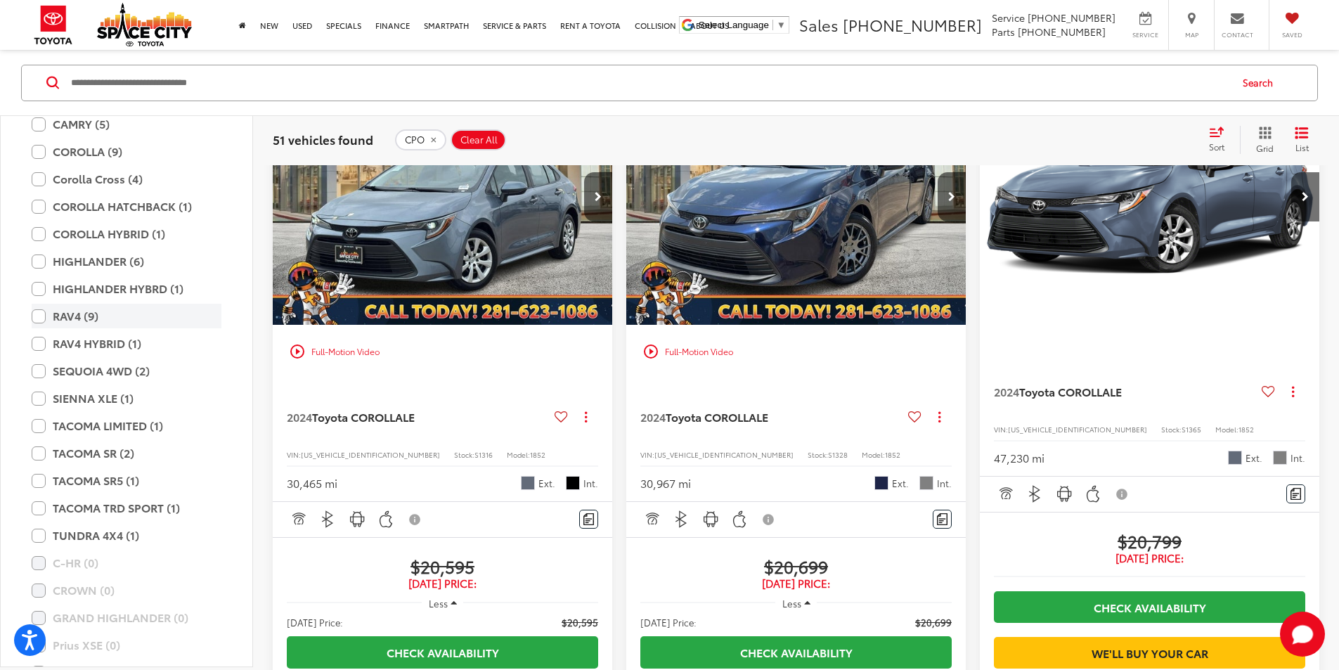
click at [36, 316] on label "RAV4 (9)" at bounding box center [127, 316] width 190 height 25
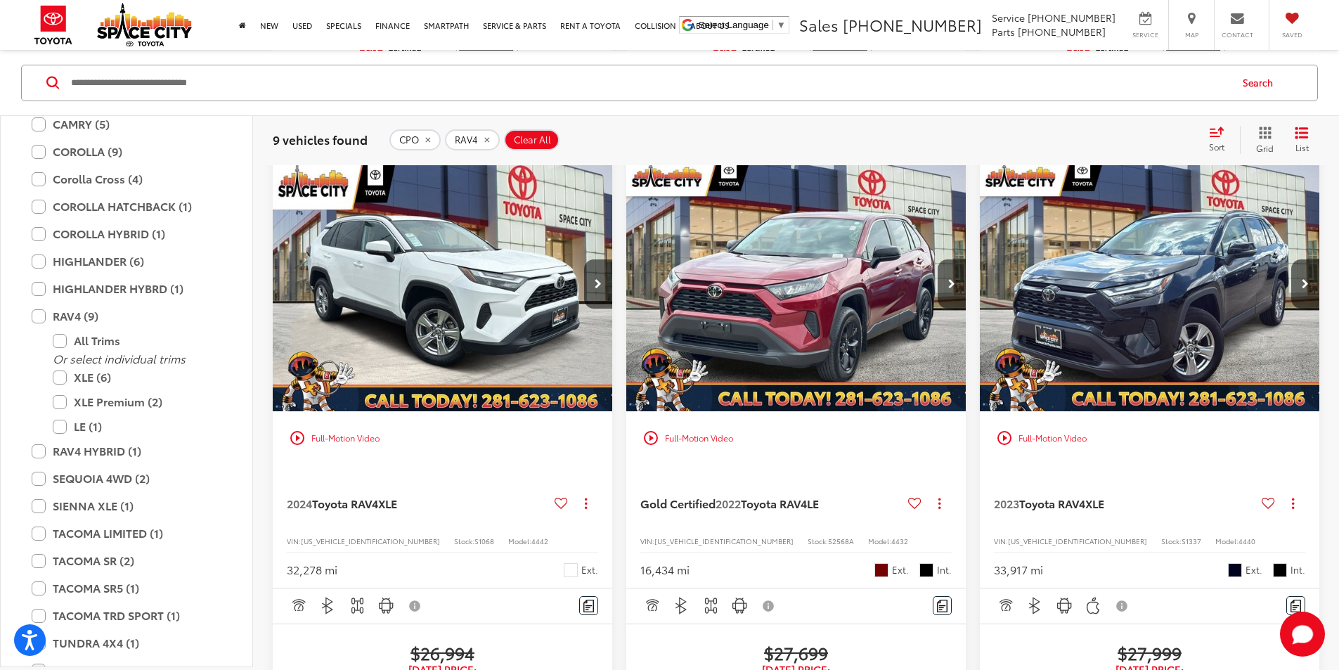
scroll to position [907, 0]
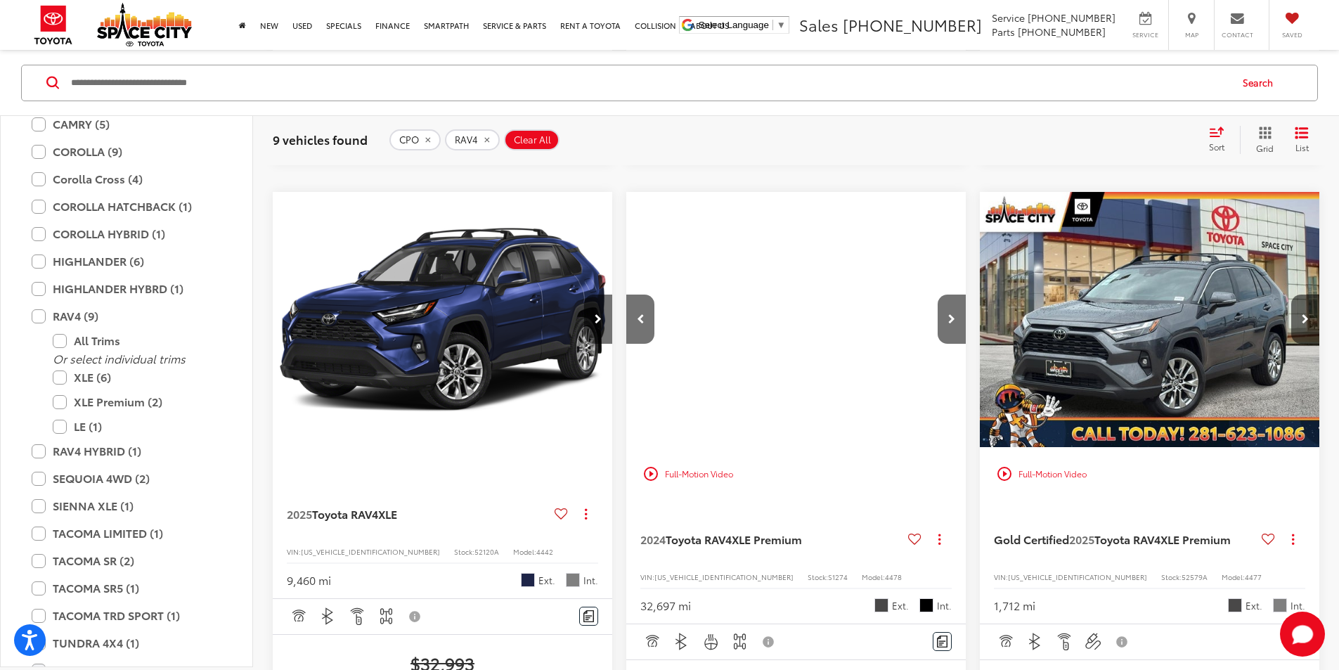
scroll to position [1751, 0]
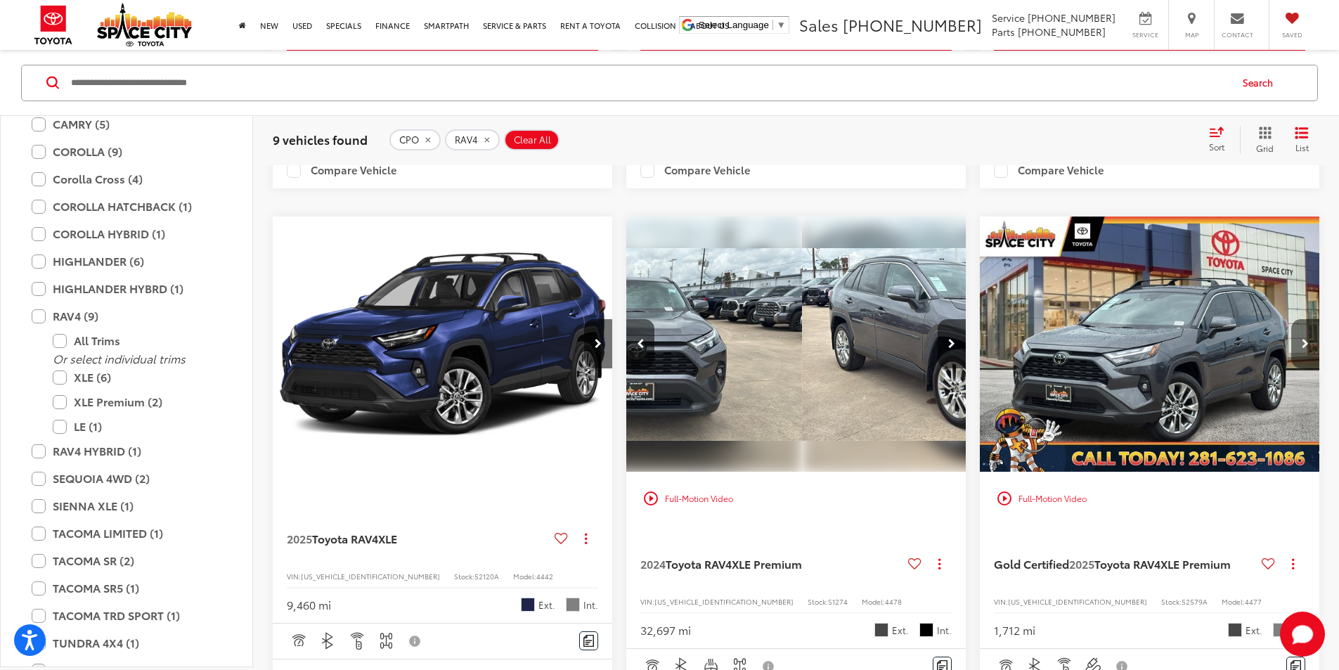
click at [1291, 319] on button "Next image" at bounding box center [1305, 343] width 28 height 49
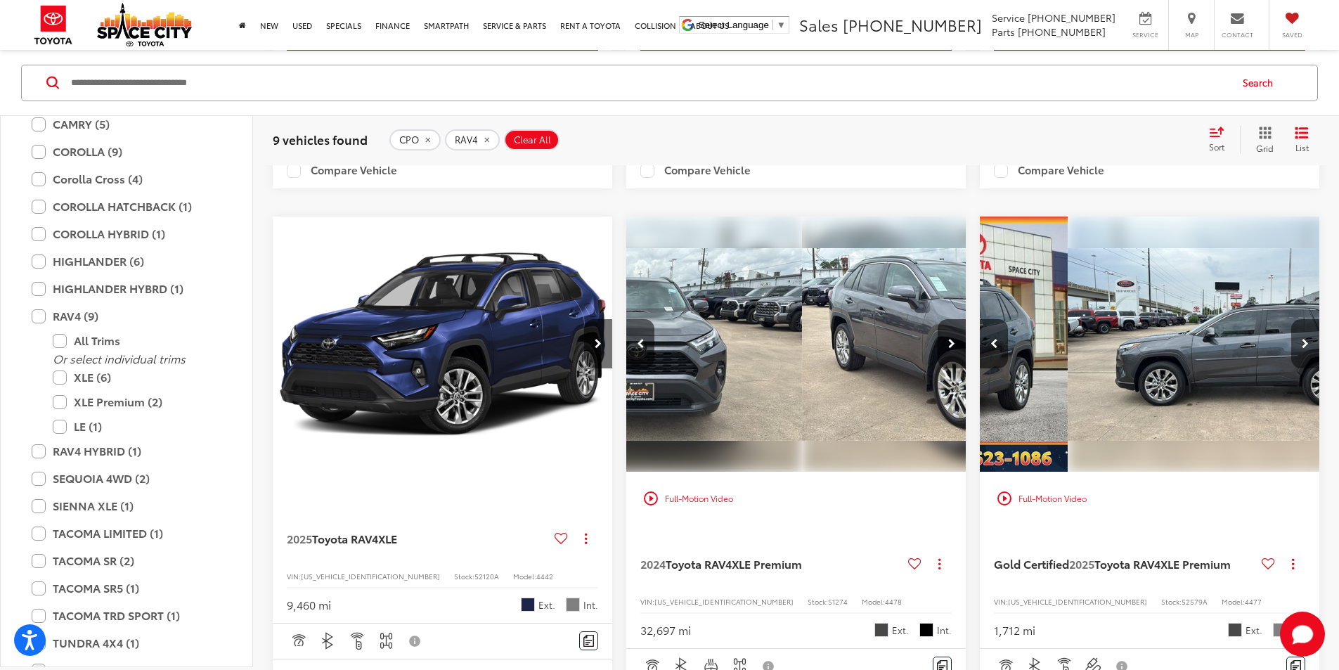
click at [1291, 319] on button "Next image" at bounding box center [1305, 343] width 28 height 49
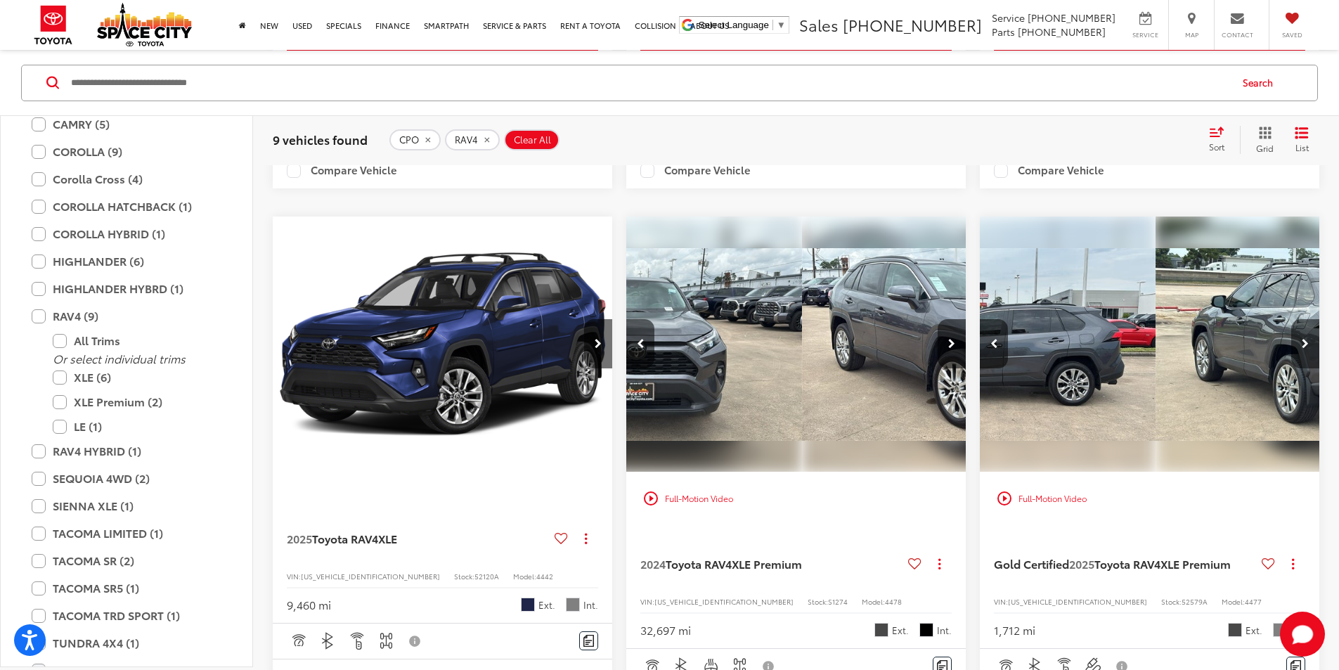
click at [1291, 319] on button "Next image" at bounding box center [1305, 343] width 28 height 49
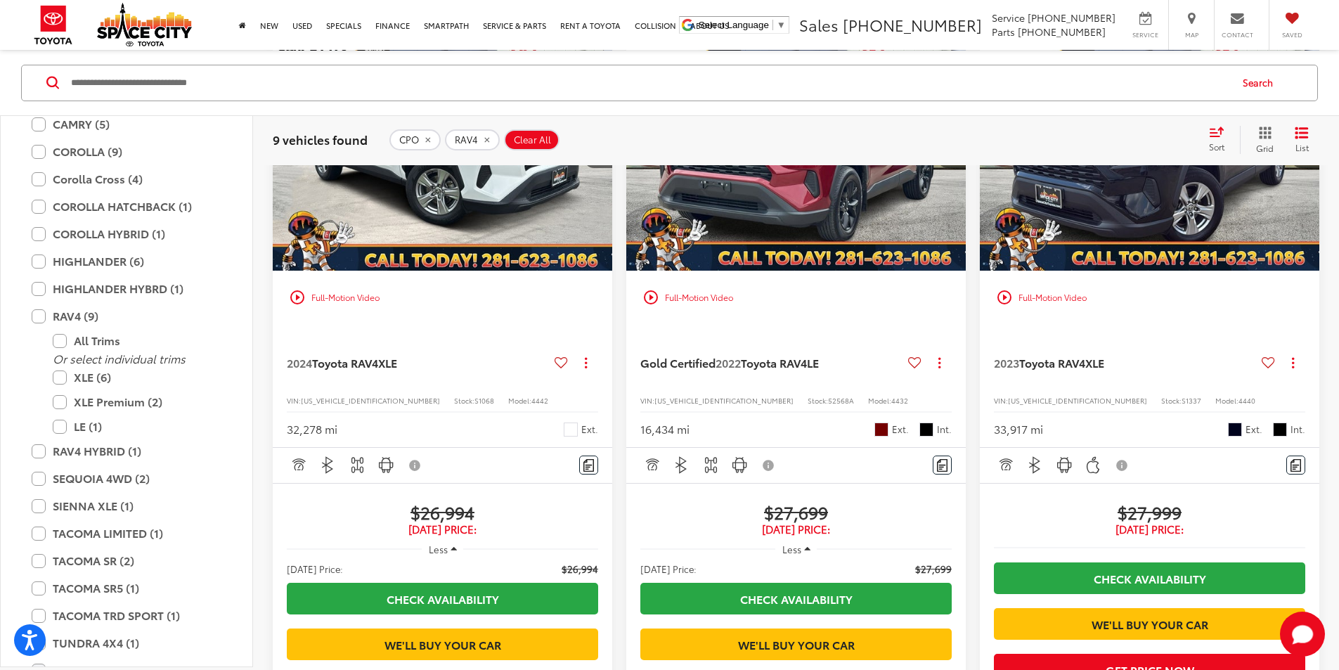
scroll to position [767, 0]
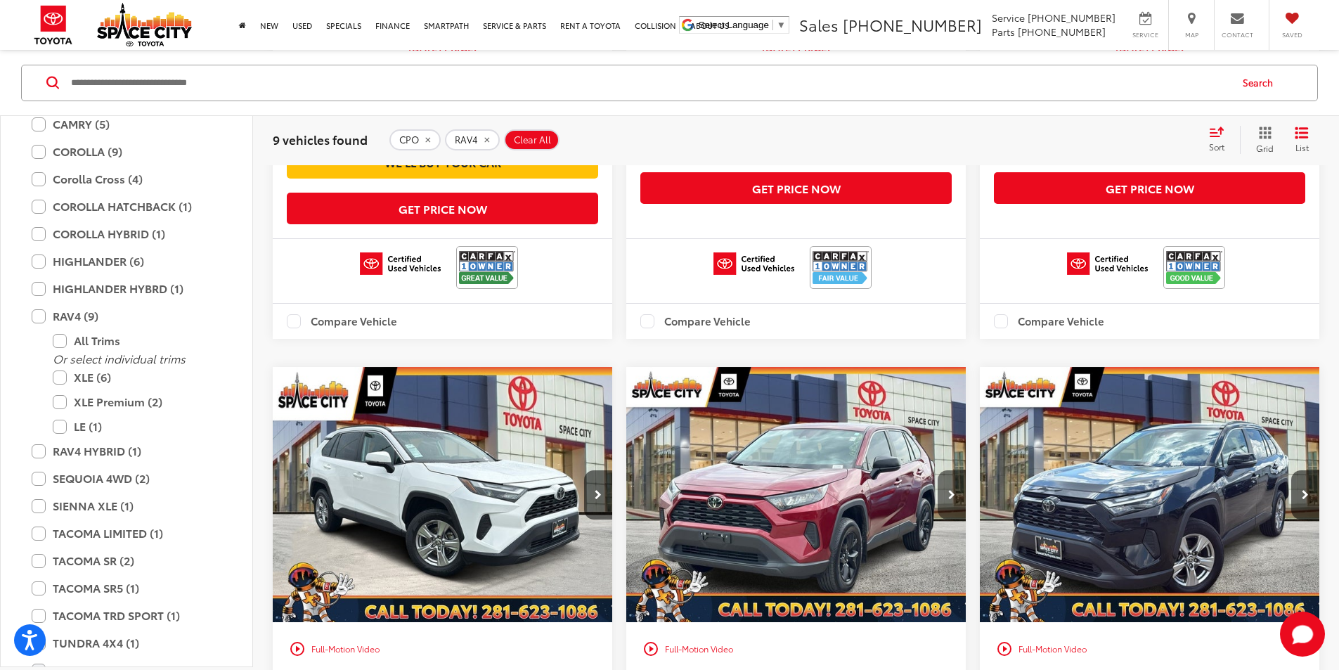
click at [938, 470] on button "Next image" at bounding box center [952, 494] width 28 height 49
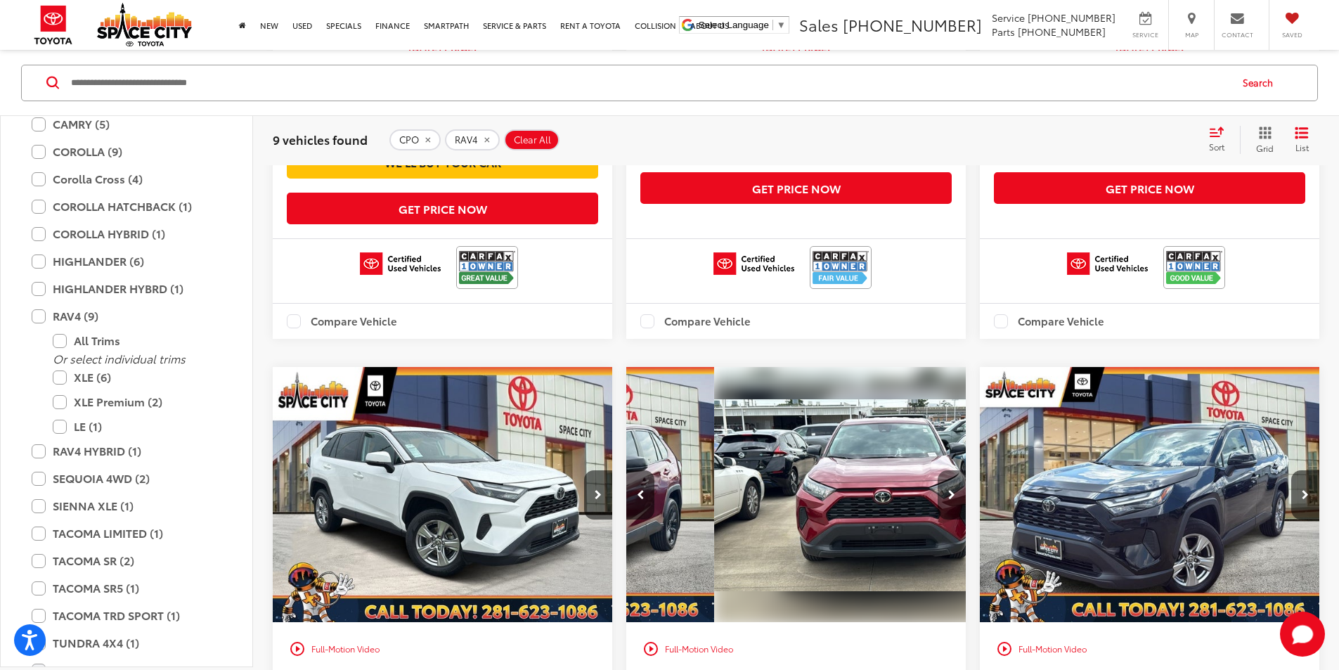
click at [938, 470] on button "Next image" at bounding box center [952, 494] width 28 height 49
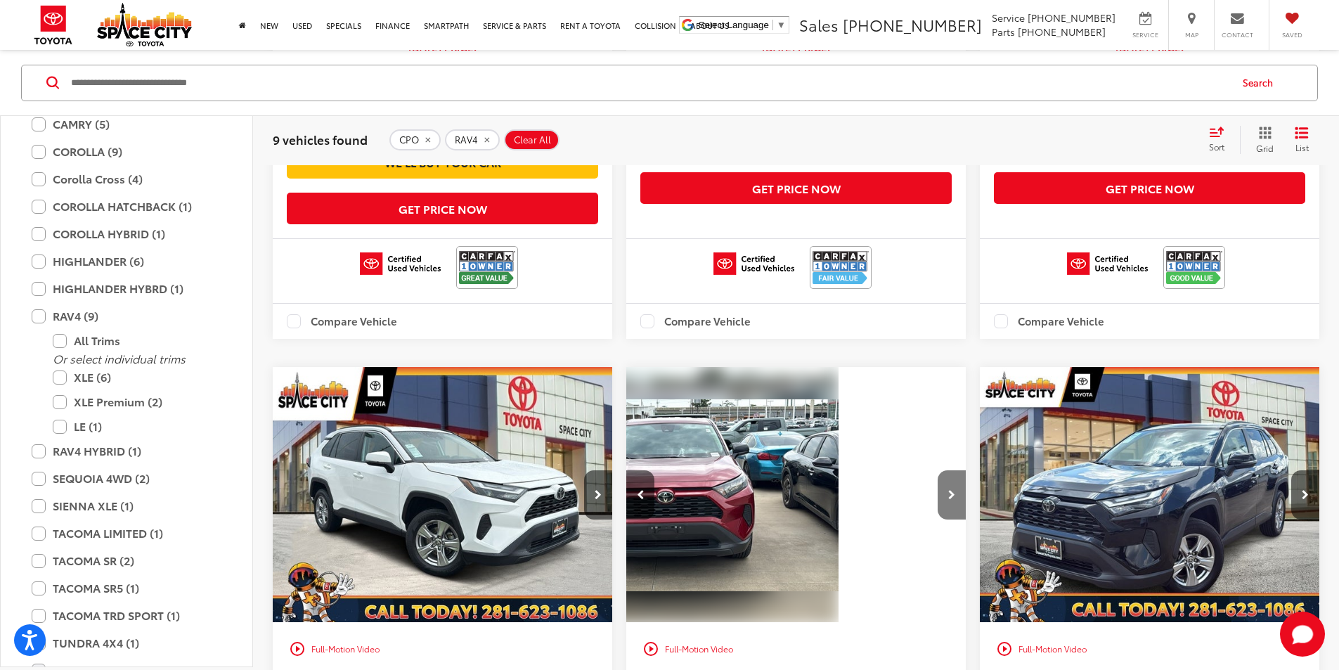
scroll to position [0, 507]
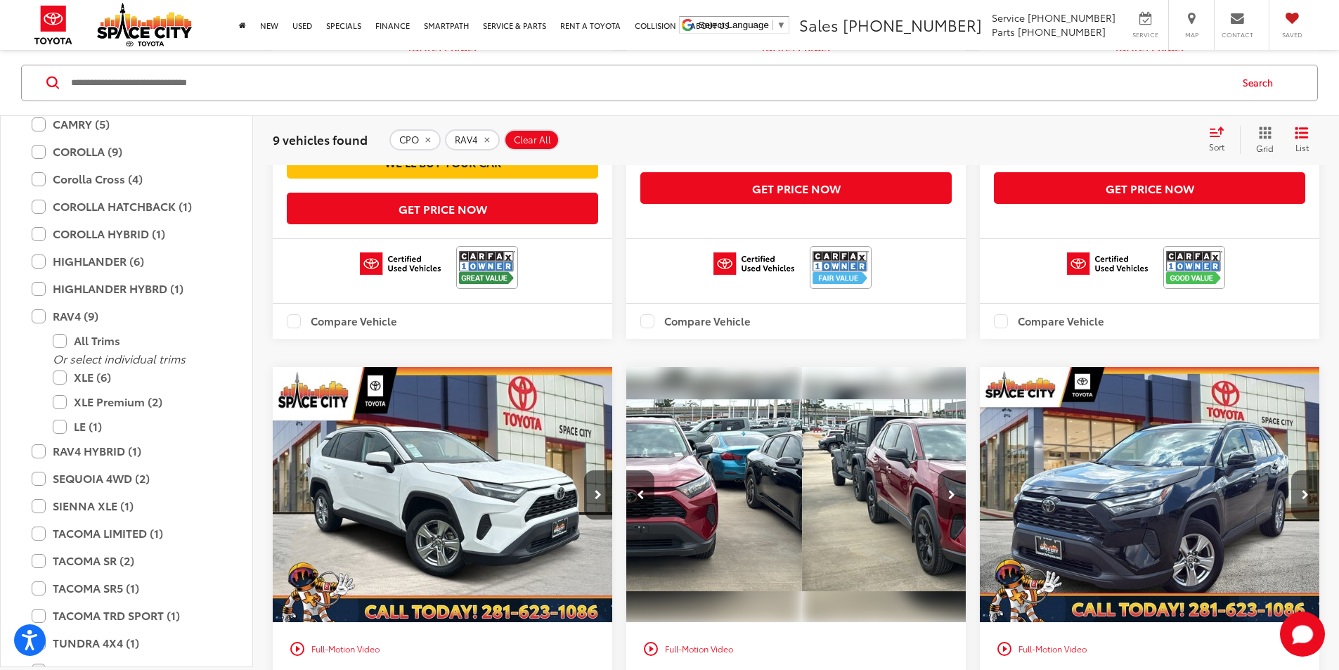
click at [1291, 470] on button "Next image" at bounding box center [1305, 494] width 28 height 49
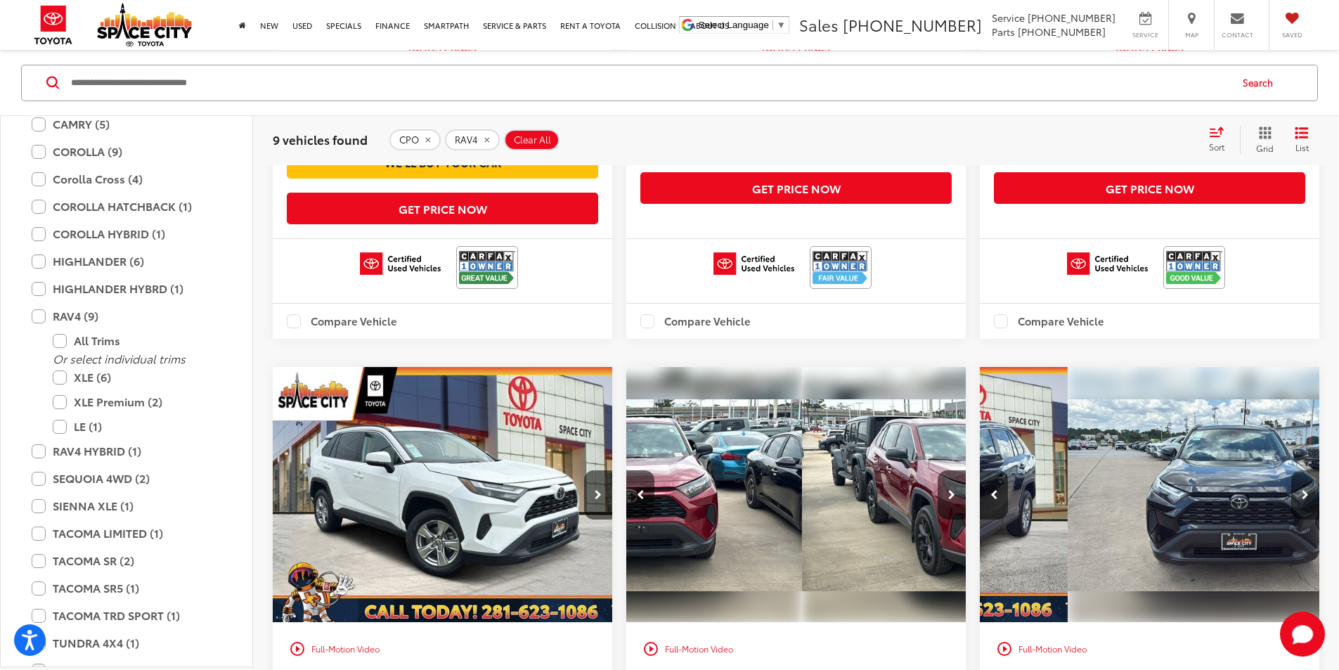
click at [1302, 490] on icon "Next image" at bounding box center [1305, 495] width 7 height 10
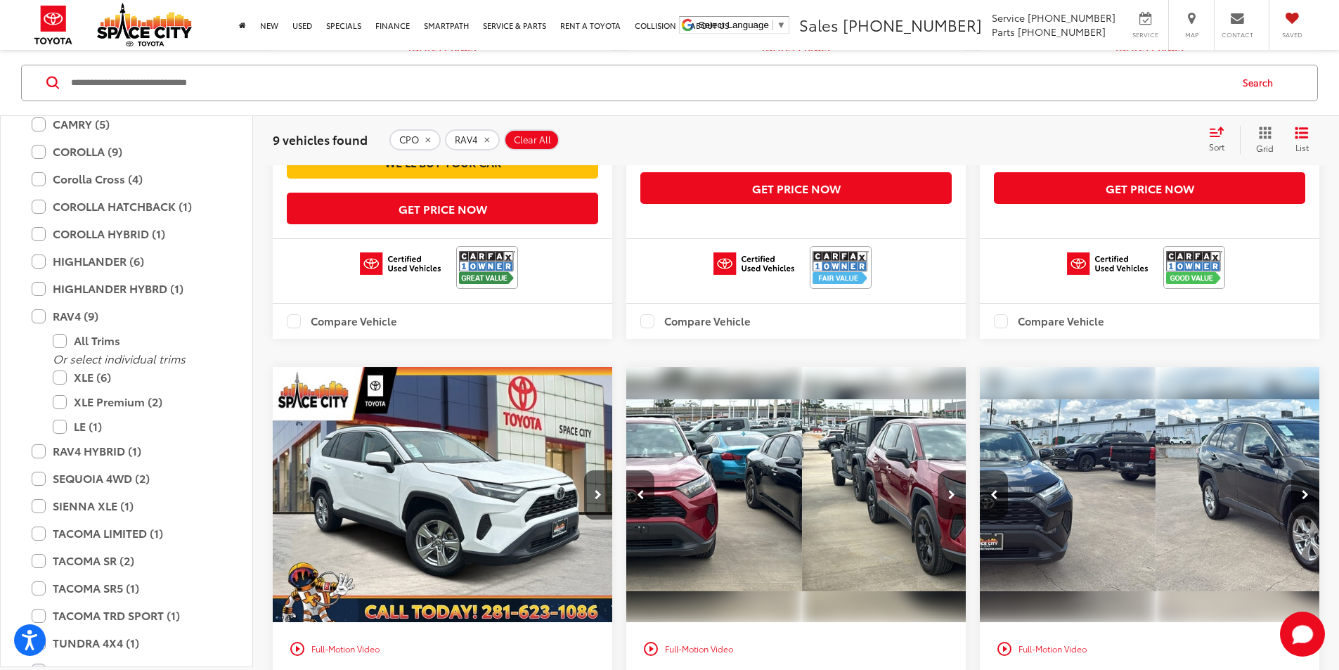
click at [1302, 490] on icon "Next image" at bounding box center [1305, 495] width 7 height 10
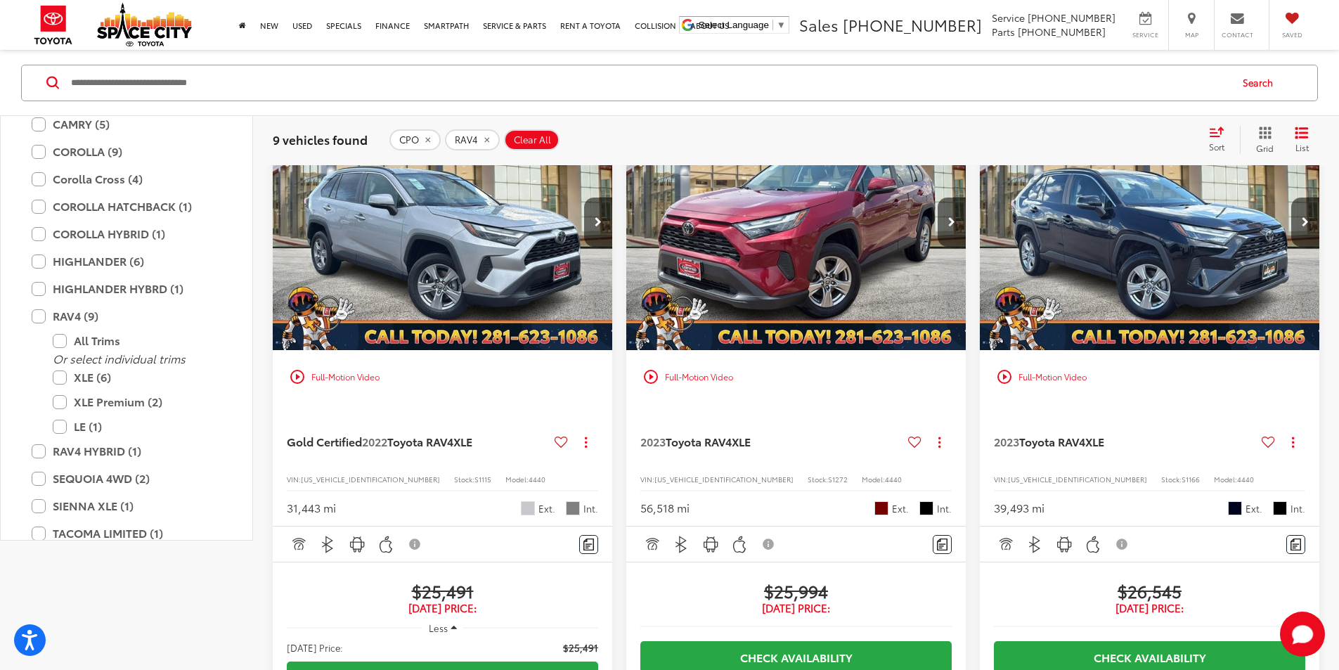
scroll to position [0, 0]
